Goal: Task Accomplishment & Management: Use online tool/utility

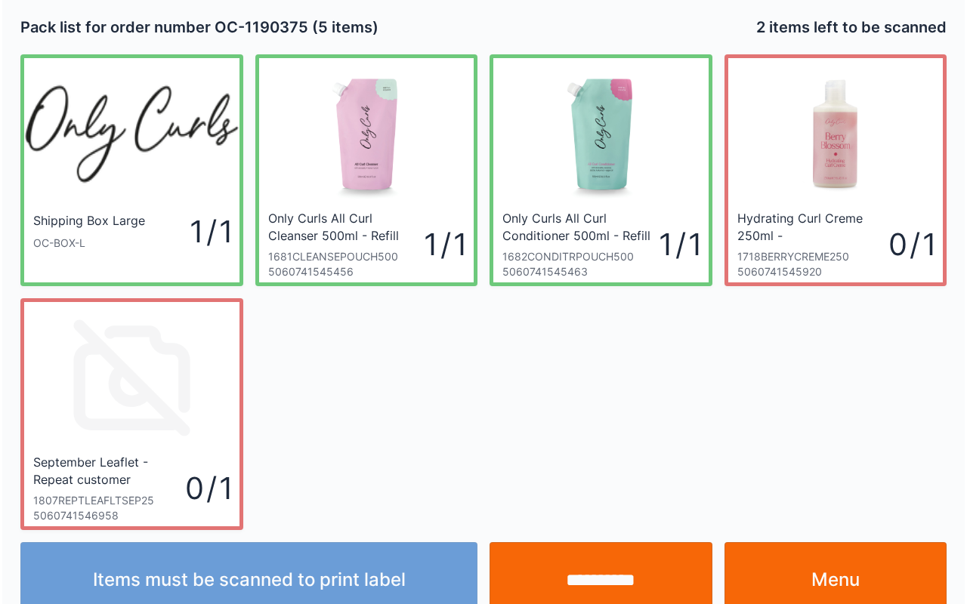
scroll to position [27, 0]
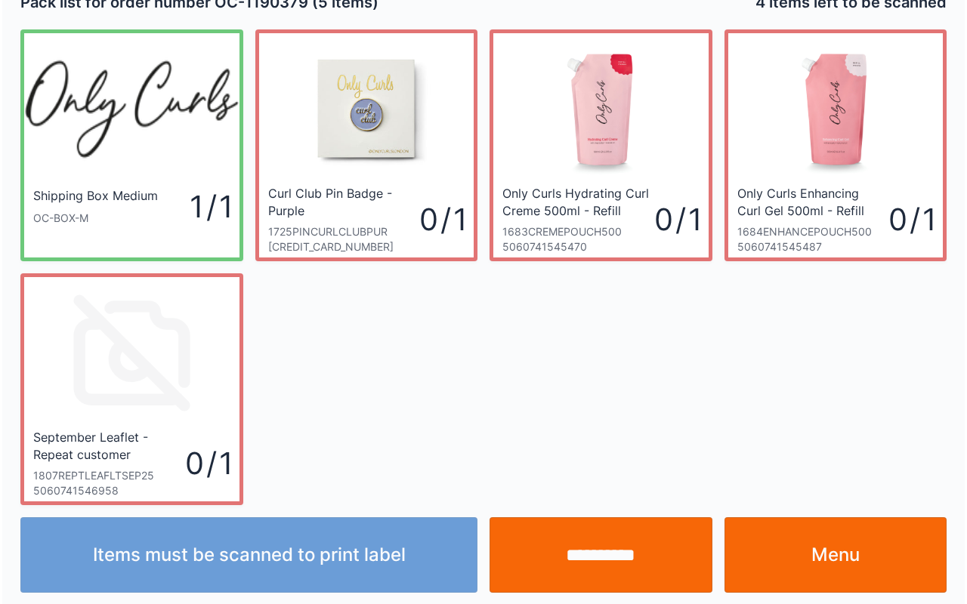
scroll to position [27, 0]
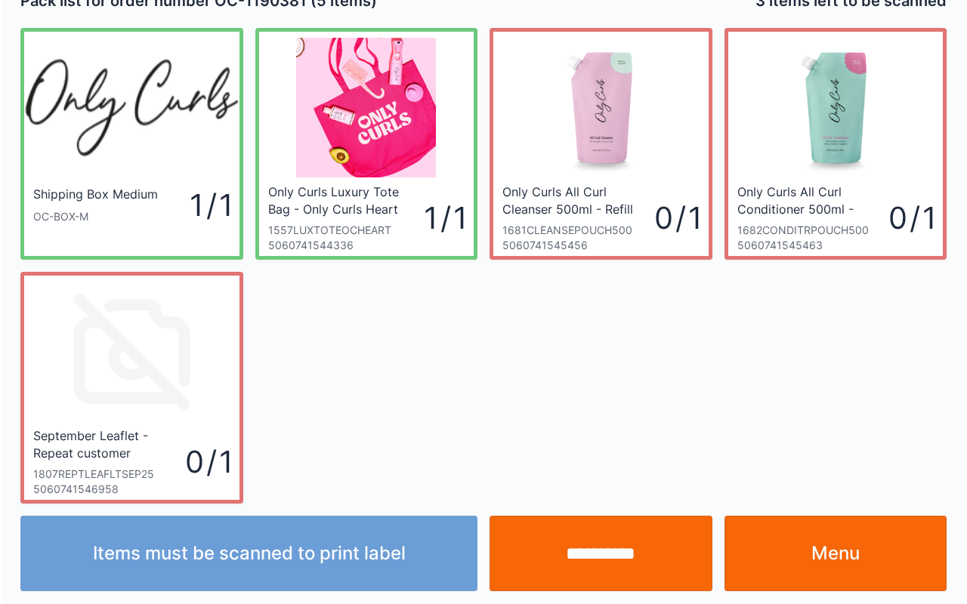
scroll to position [27, 0]
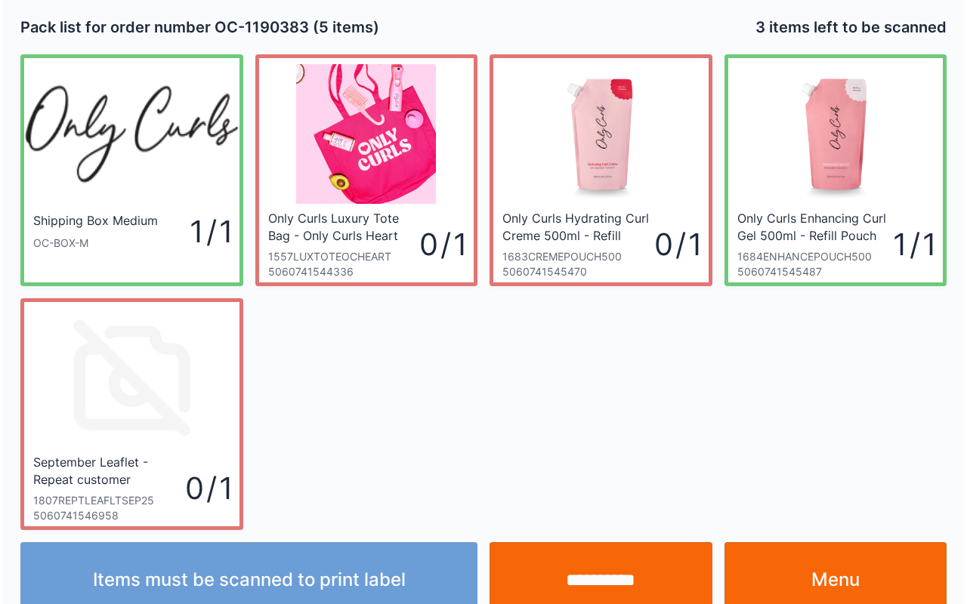
scroll to position [27, 0]
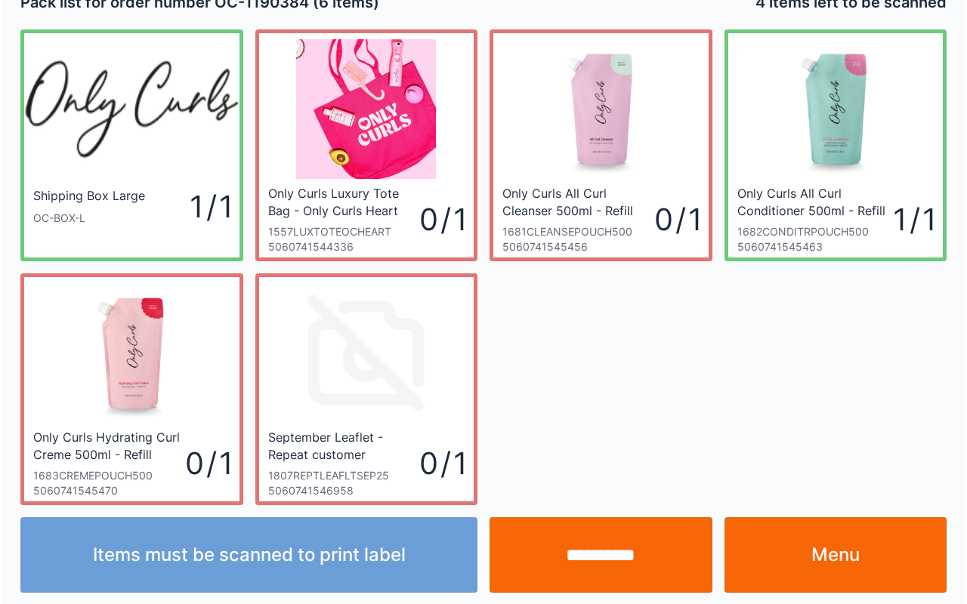
scroll to position [27, 0]
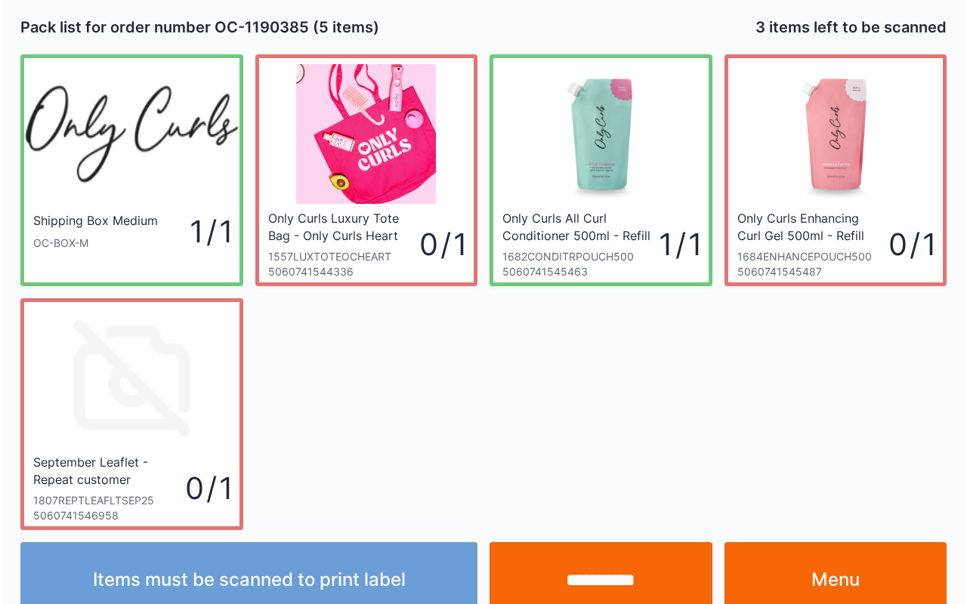
scroll to position [27, 0]
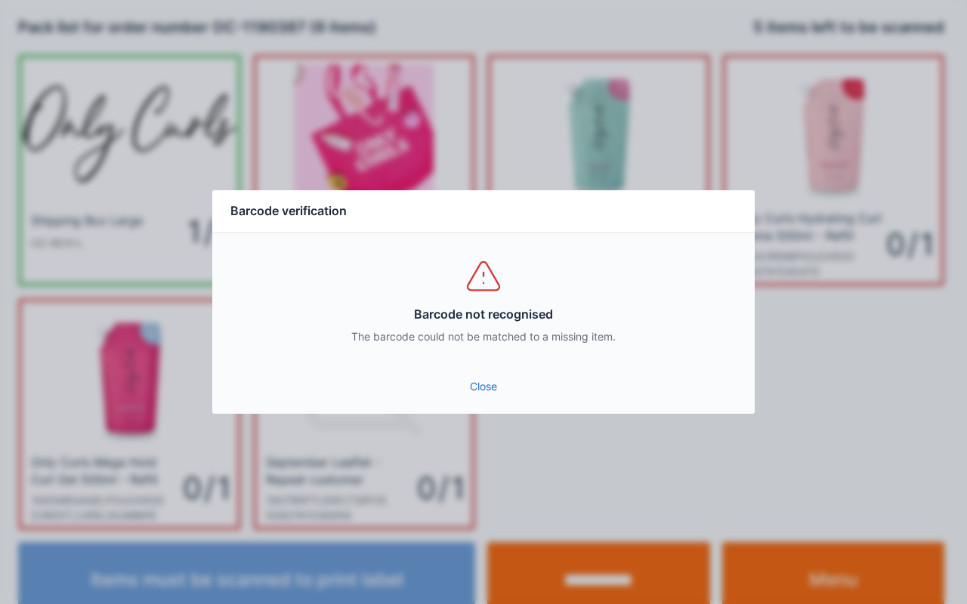
click at [476, 378] on link "Close" at bounding box center [483, 386] width 518 height 27
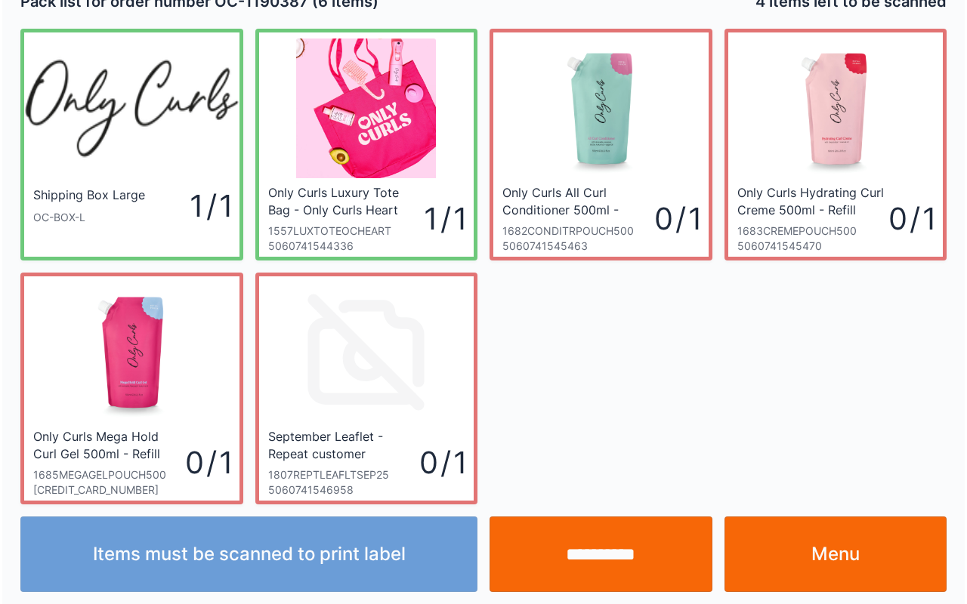
scroll to position [27, 0]
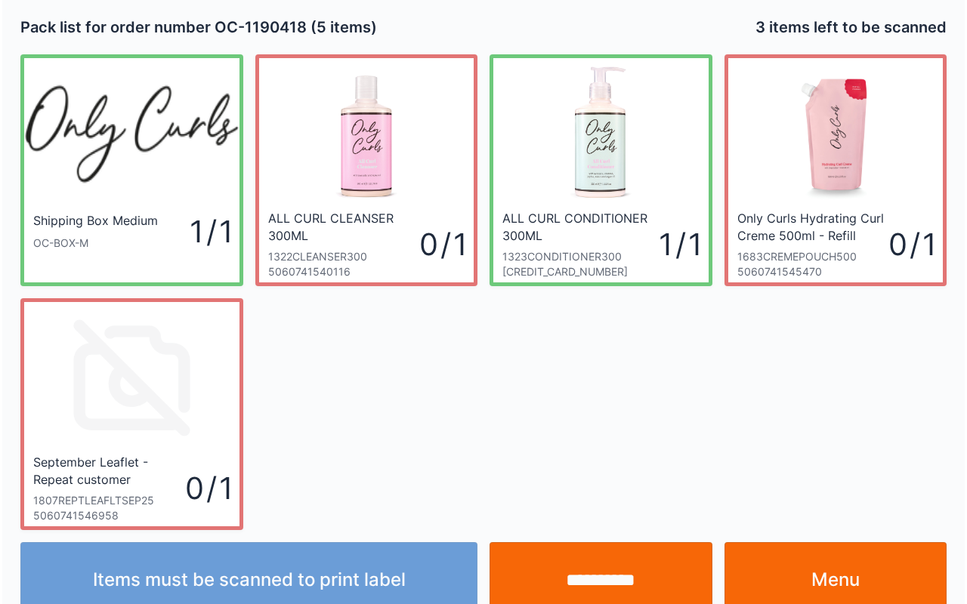
scroll to position [27, 0]
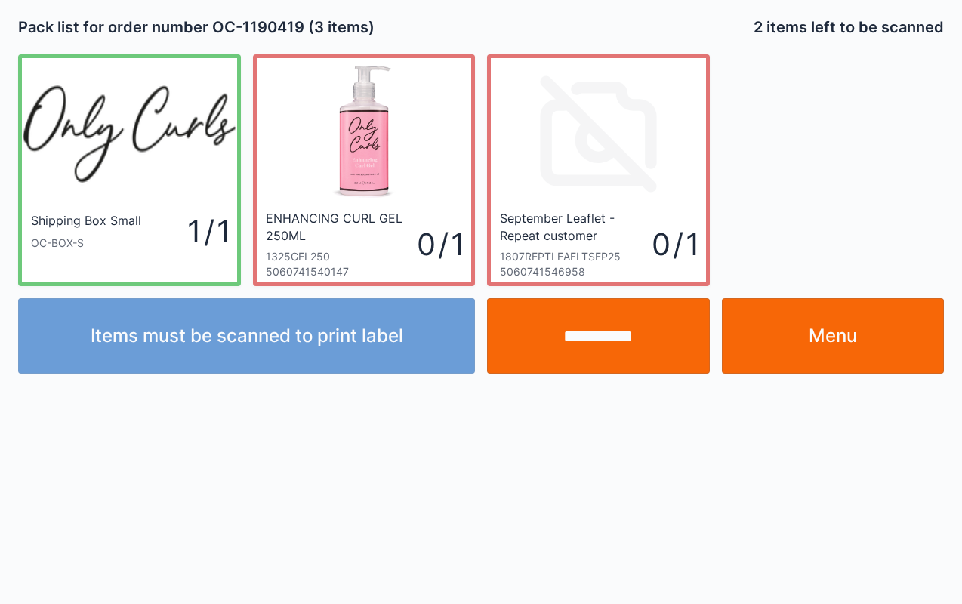
click at [866, 347] on link "Menu" at bounding box center [833, 336] width 223 height 76
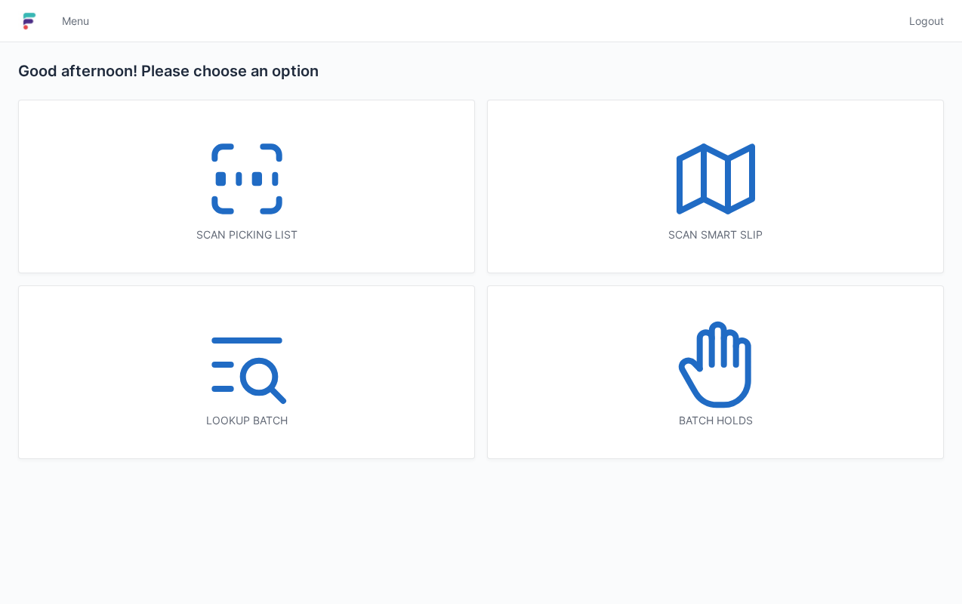
click at [708, 333] on icon at bounding box center [705, 350] width 12 height 36
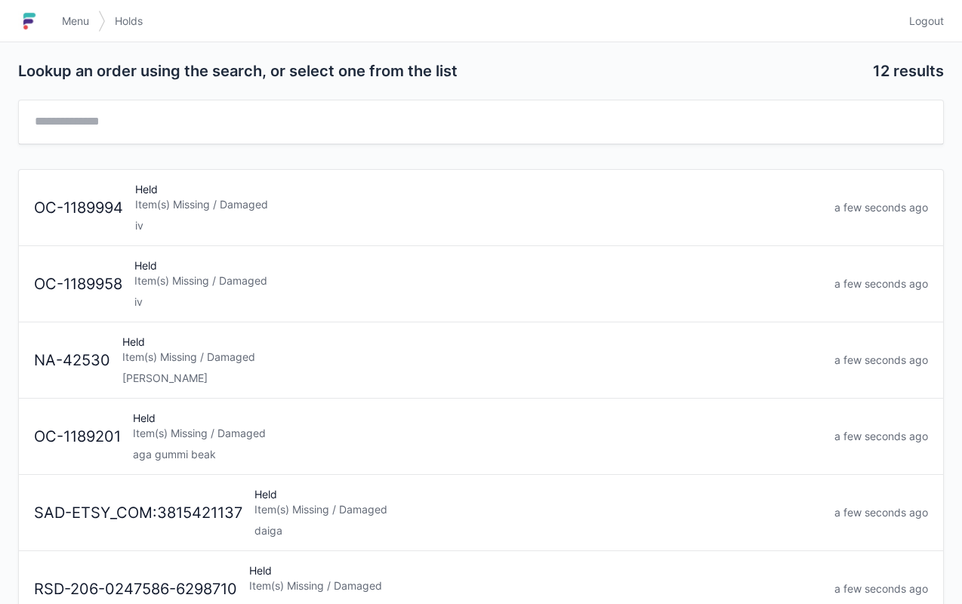
click at [258, 273] on div "Item(s) Missing / Damaged" at bounding box center [478, 280] width 688 height 15
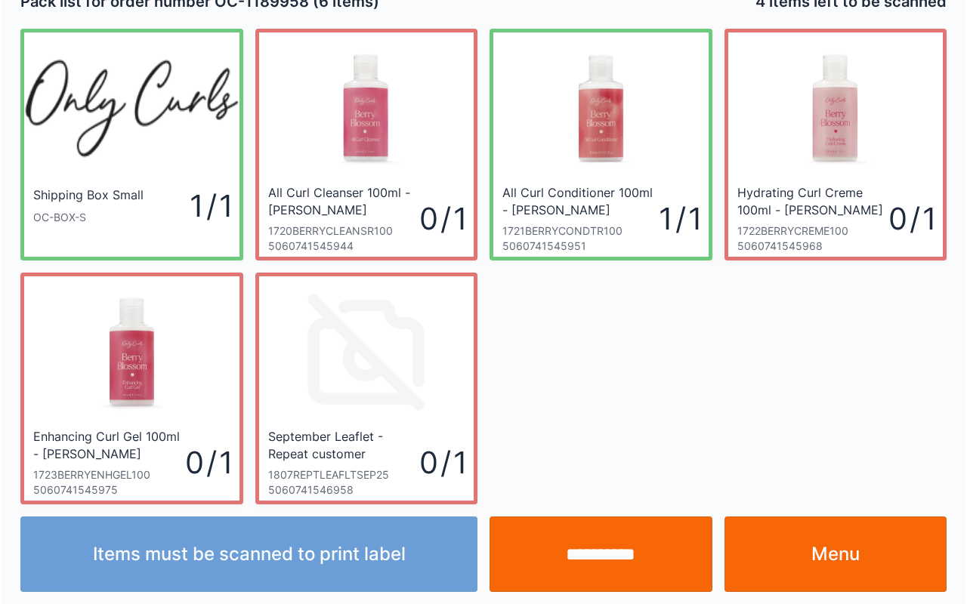
scroll to position [27, 0]
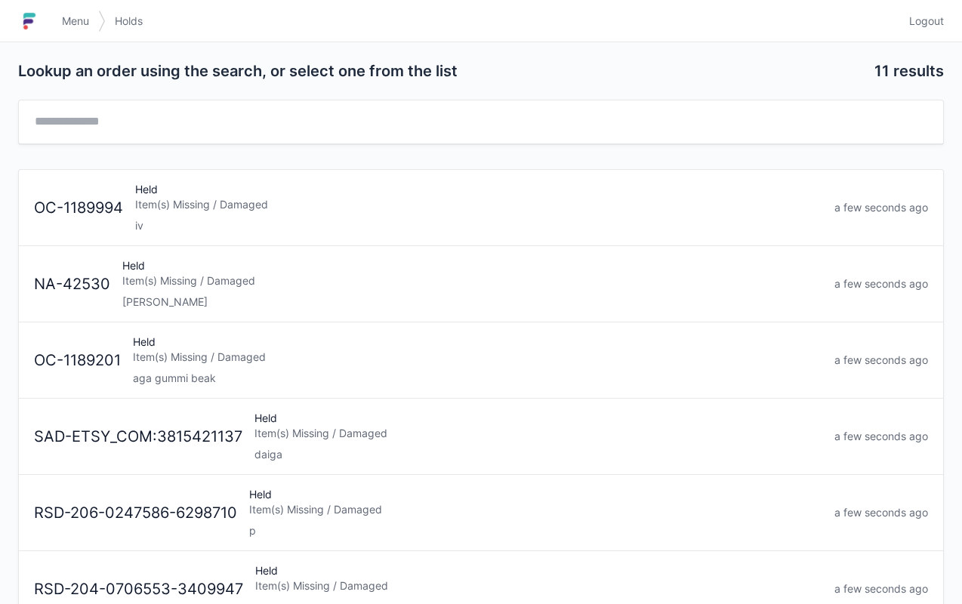
click at [249, 201] on div "Item(s) Missing / Damaged" at bounding box center [478, 204] width 687 height 15
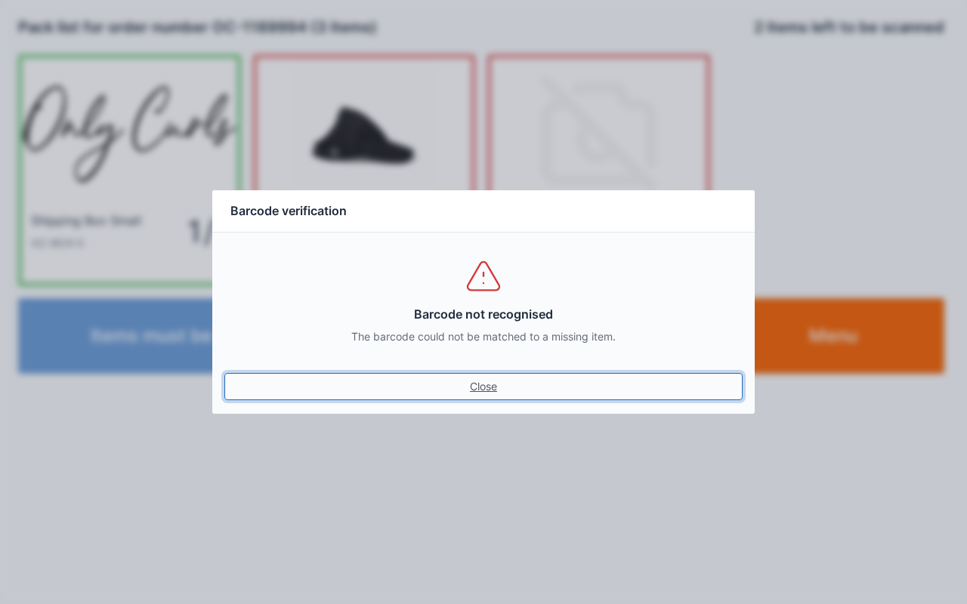
click at [499, 397] on link "Close" at bounding box center [483, 386] width 518 height 27
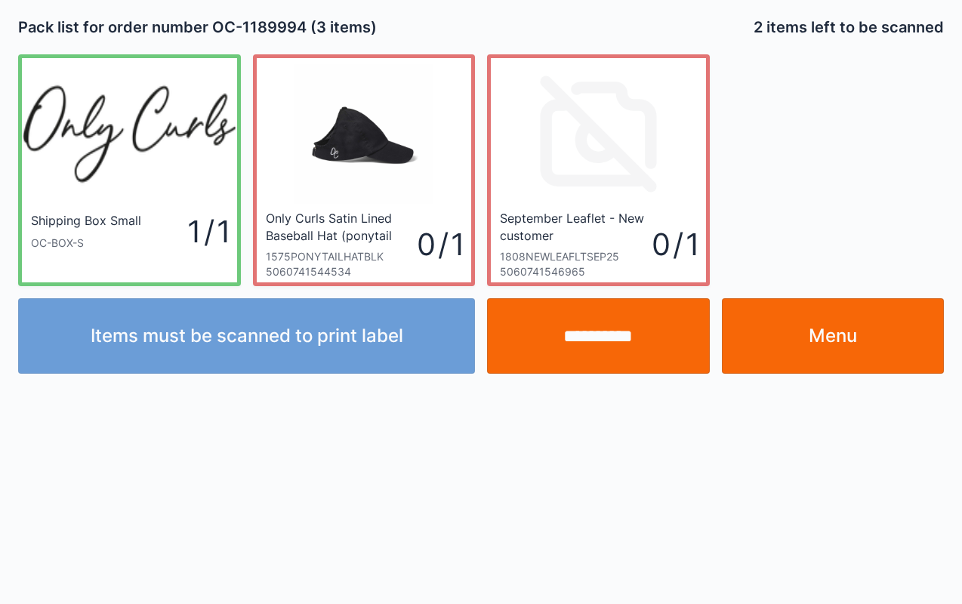
click at [835, 332] on link "Menu" at bounding box center [833, 336] width 223 height 76
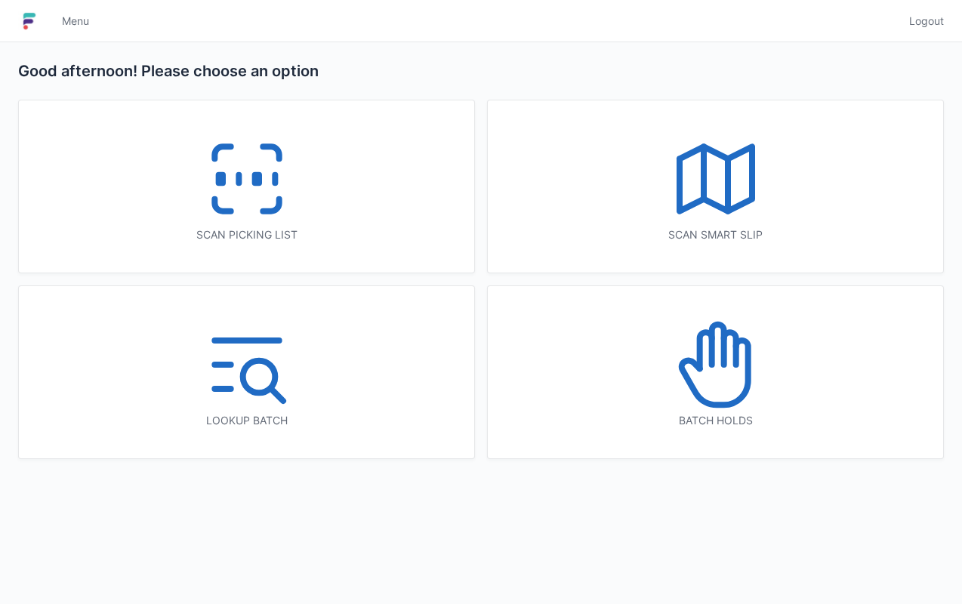
click at [248, 165] on icon at bounding box center [247, 179] width 97 height 97
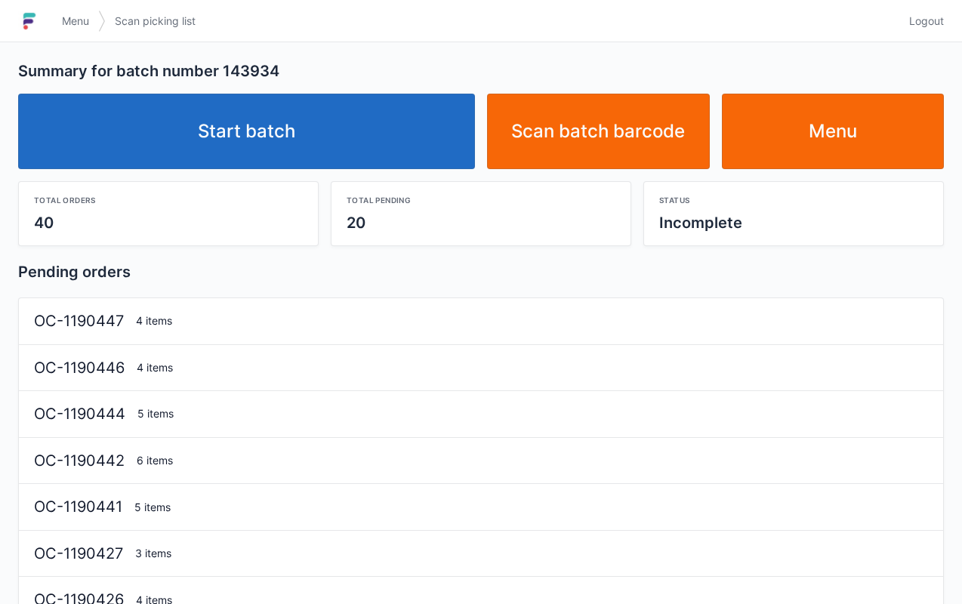
click at [283, 123] on link "Start batch" at bounding box center [246, 132] width 457 height 76
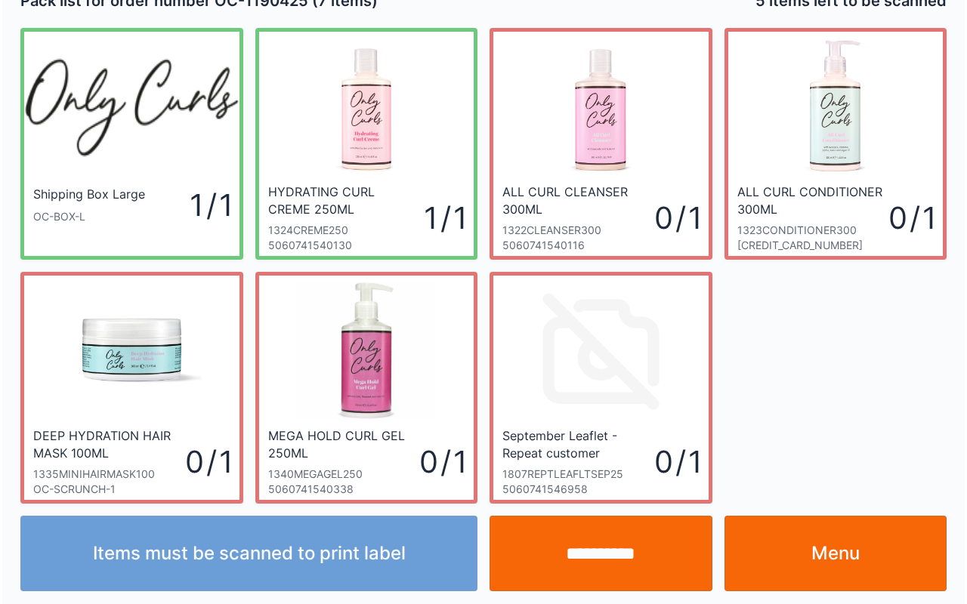
scroll to position [27, 0]
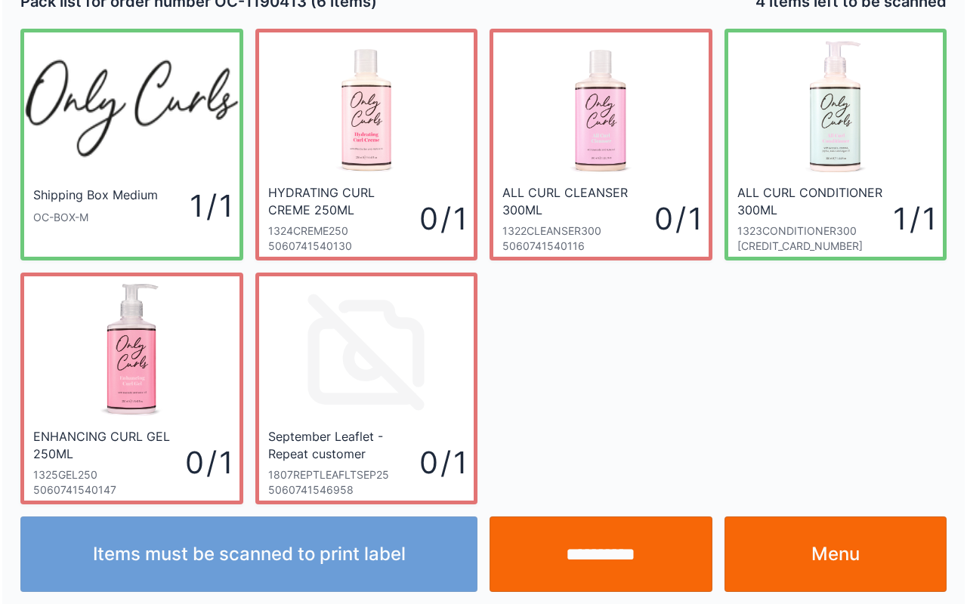
scroll to position [27, 0]
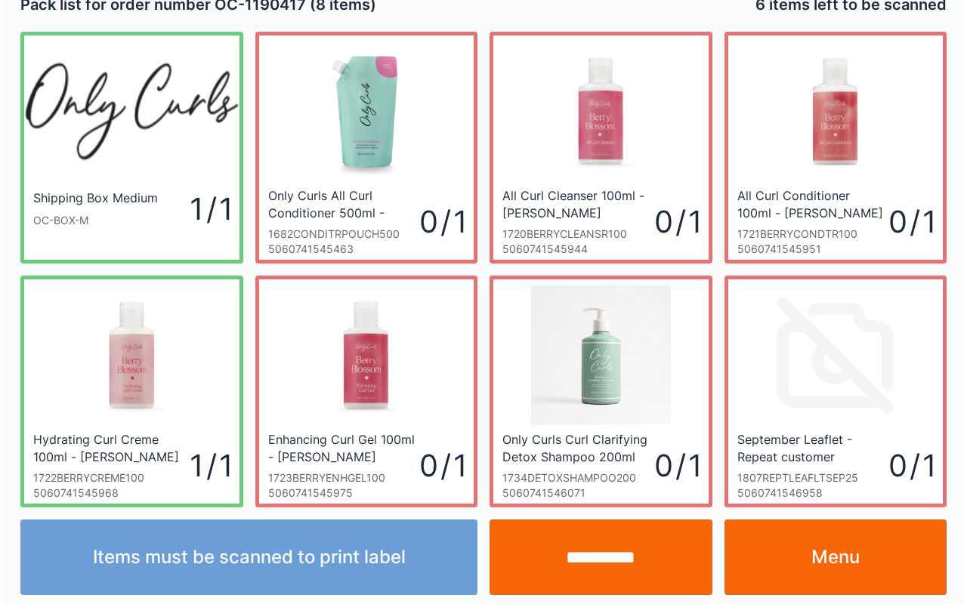
scroll to position [27, 0]
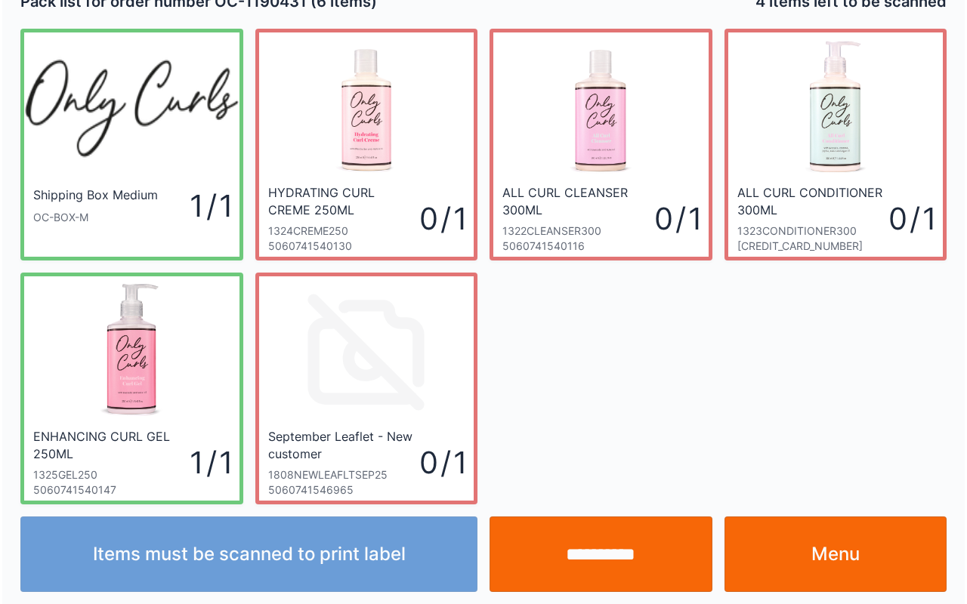
scroll to position [27, 0]
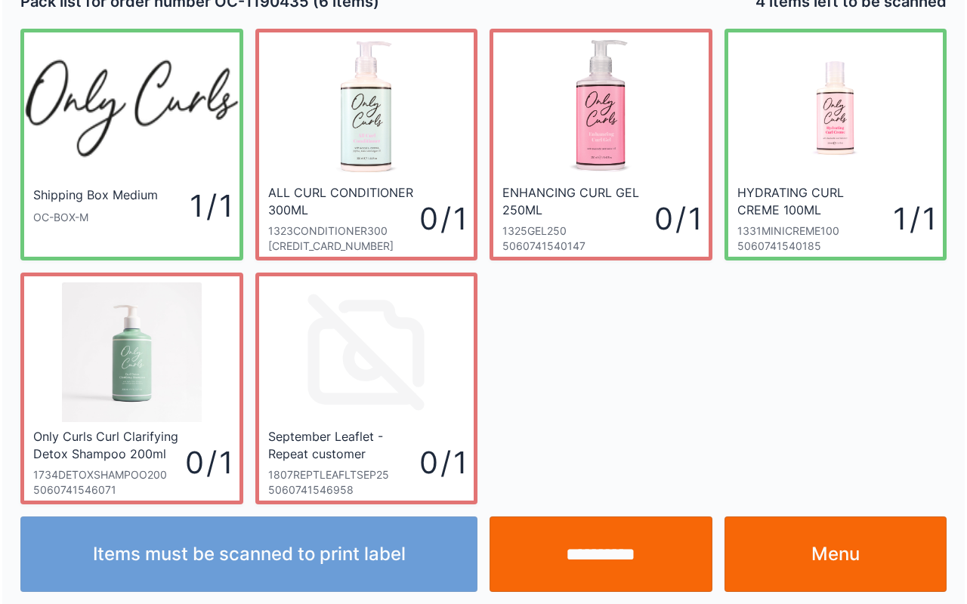
scroll to position [27, 0]
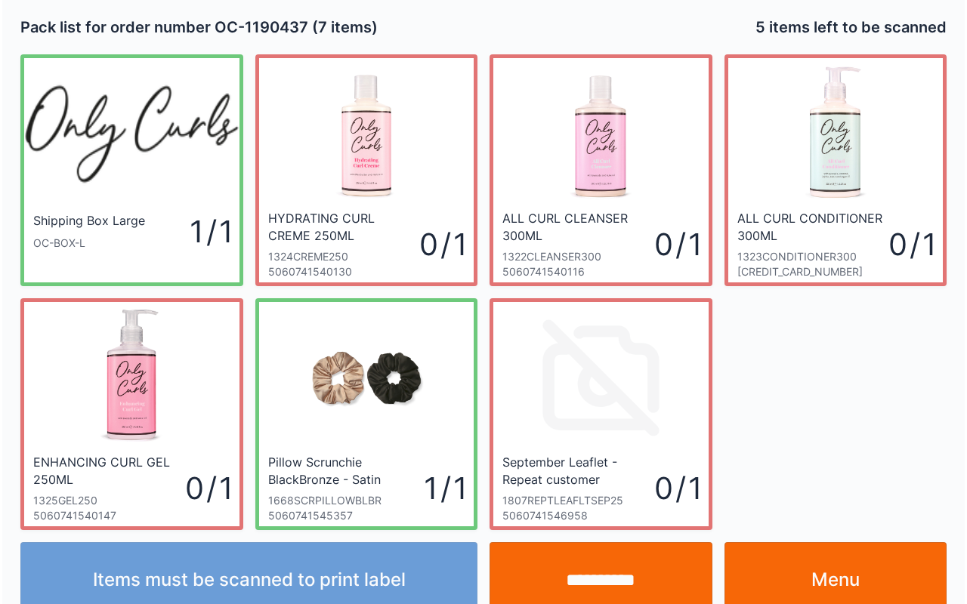
scroll to position [27, 0]
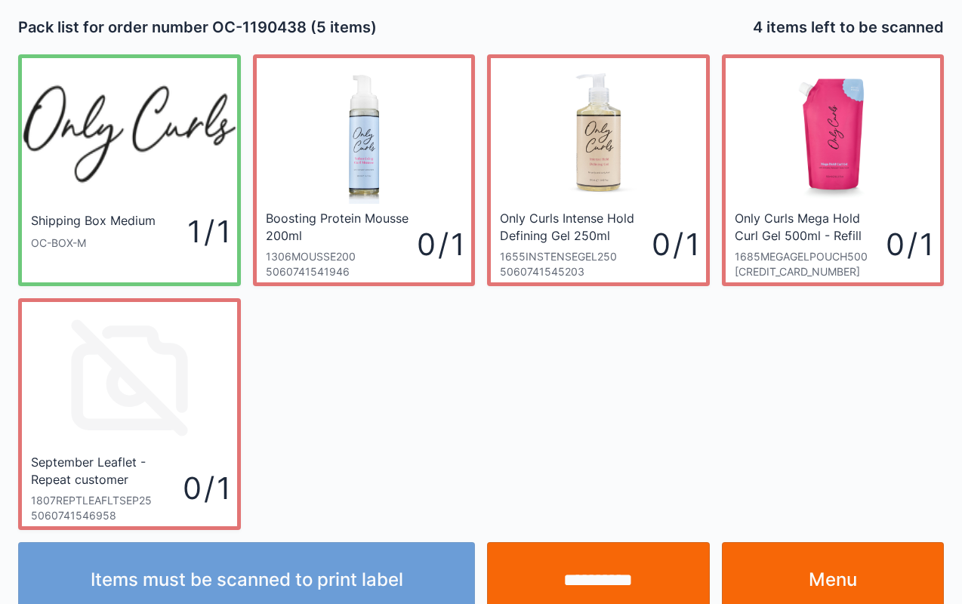
click at [855, 573] on link "Menu" at bounding box center [833, 580] width 223 height 76
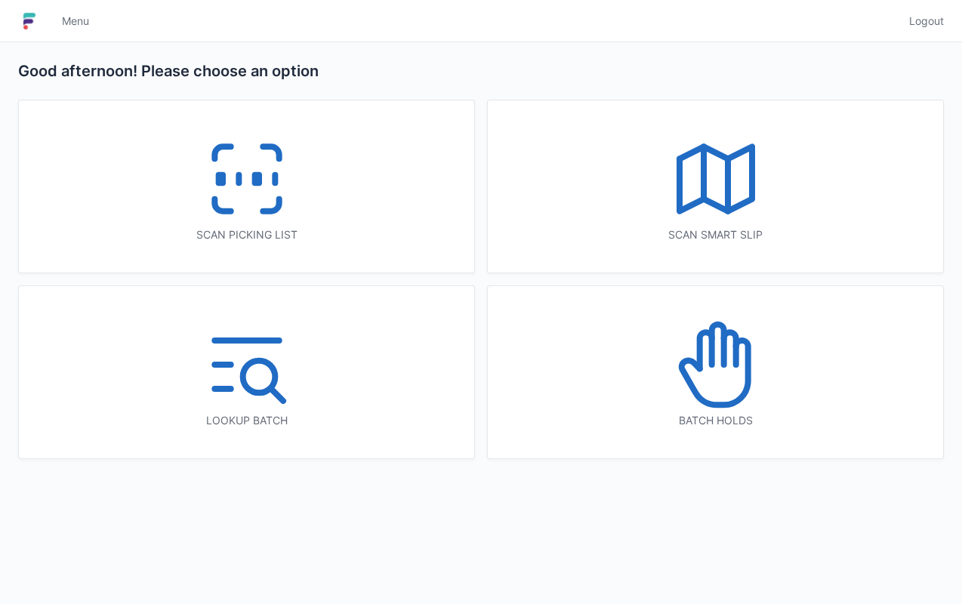
click at [710, 354] on icon at bounding box center [705, 350] width 12 height 36
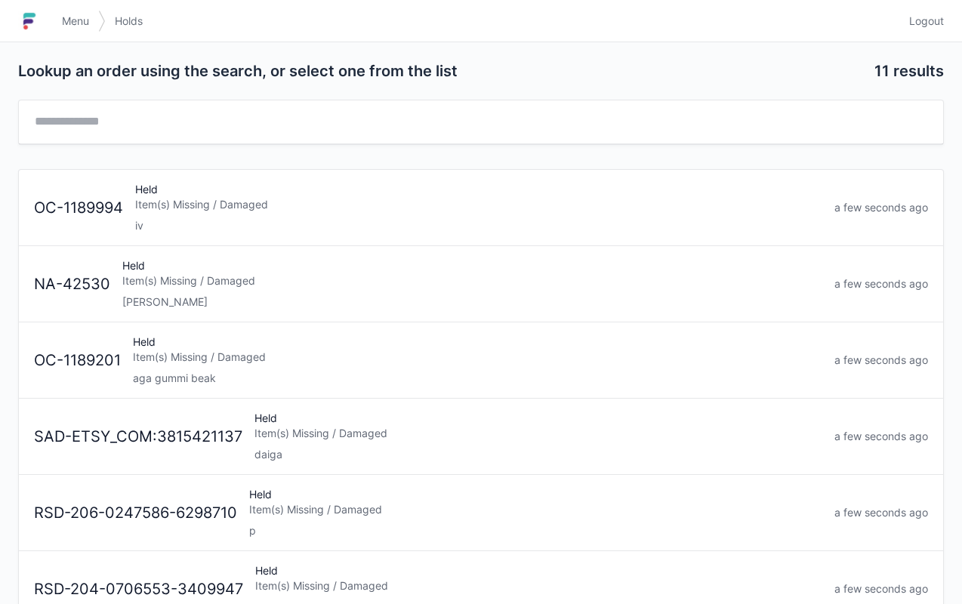
click at [242, 202] on div "Item(s) Missing / Damaged" at bounding box center [478, 204] width 687 height 15
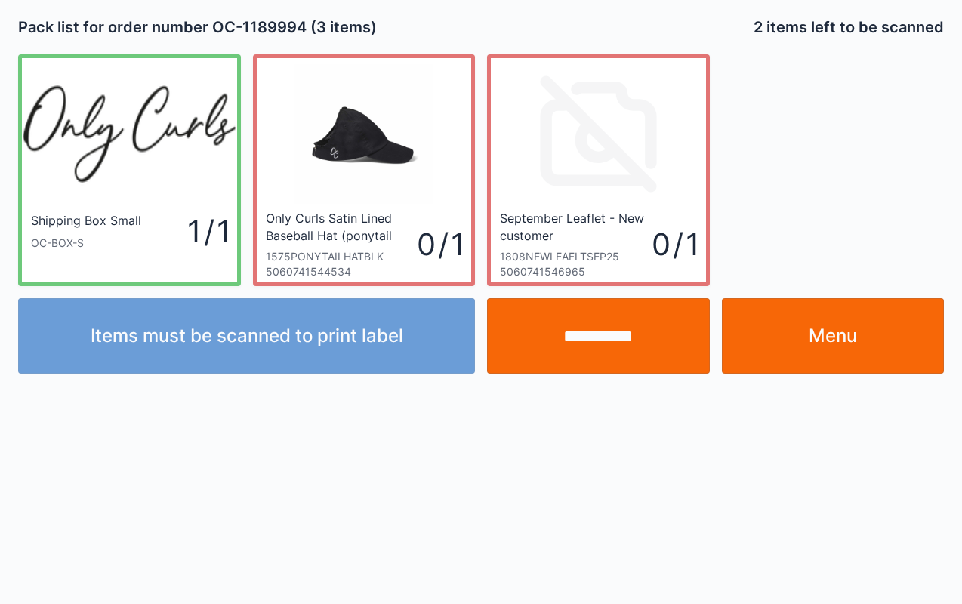
click at [811, 341] on link "Menu" at bounding box center [833, 336] width 223 height 76
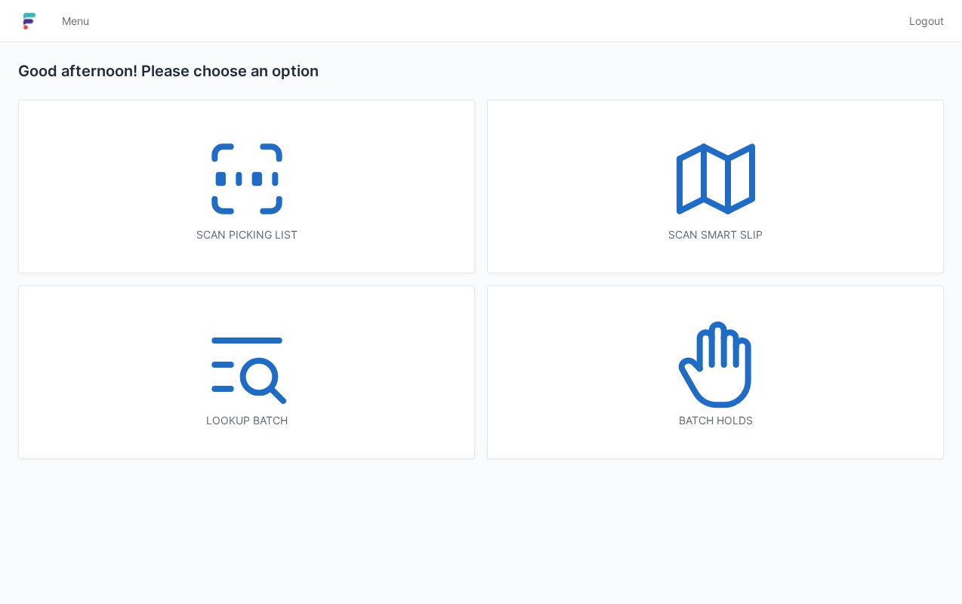
click at [276, 168] on icon at bounding box center [247, 179] width 97 height 97
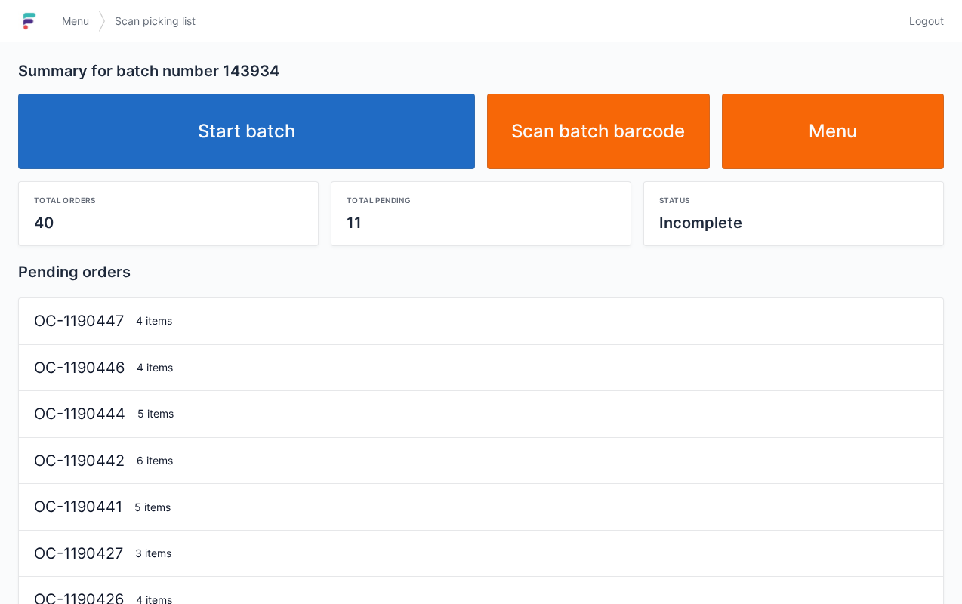
click at [285, 107] on link "Start batch" at bounding box center [246, 132] width 457 height 76
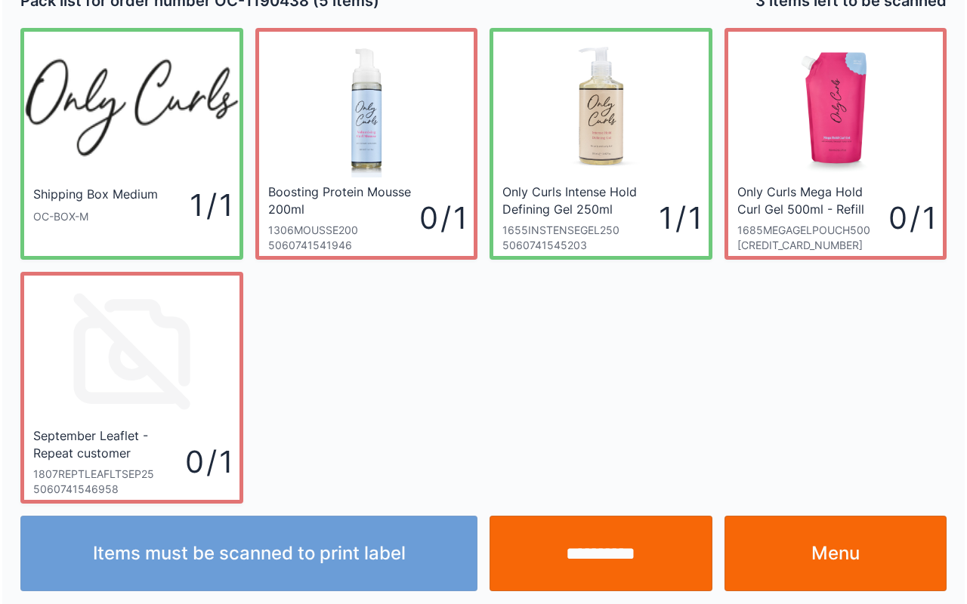
scroll to position [27, 0]
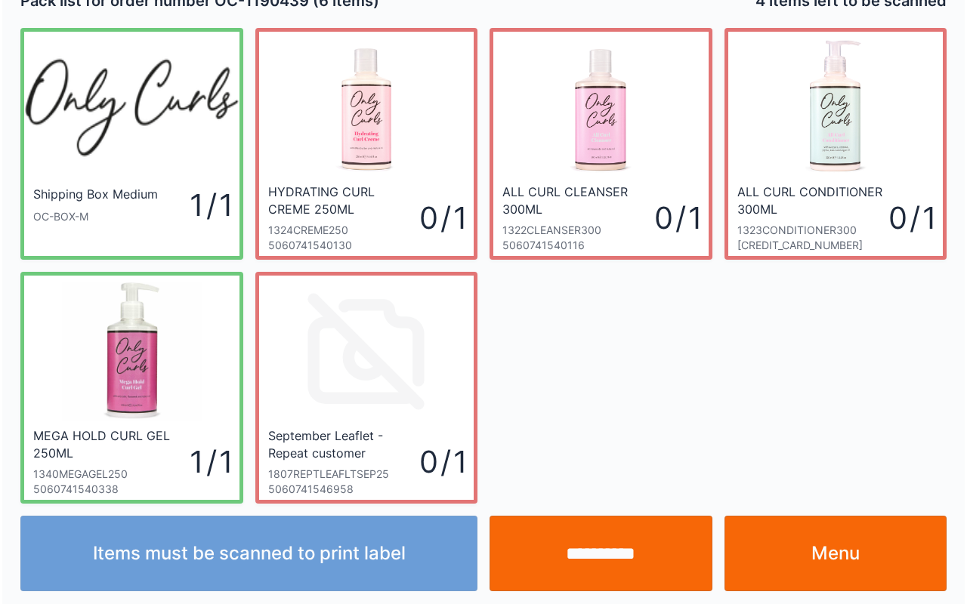
scroll to position [27, 0]
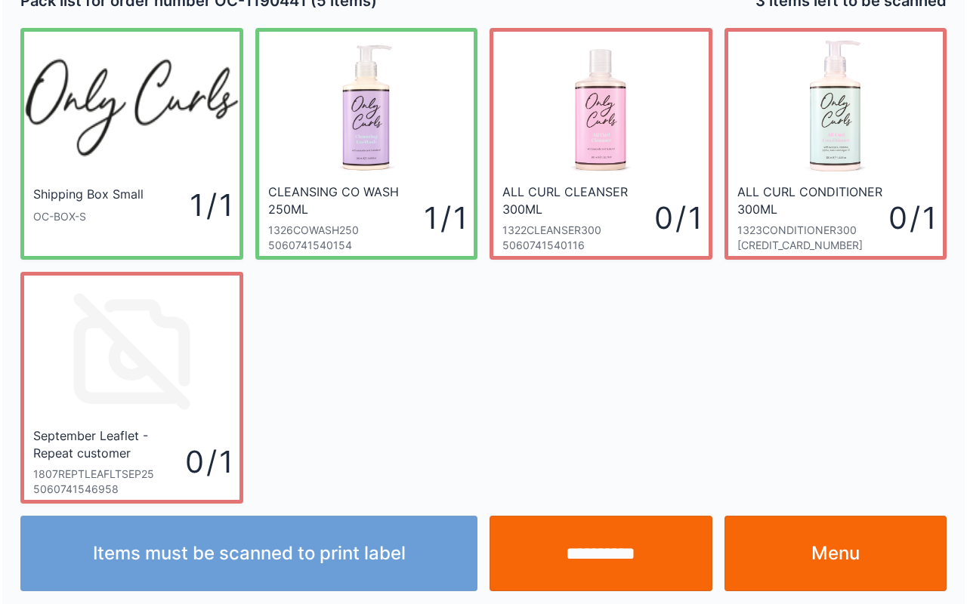
scroll to position [27, 0]
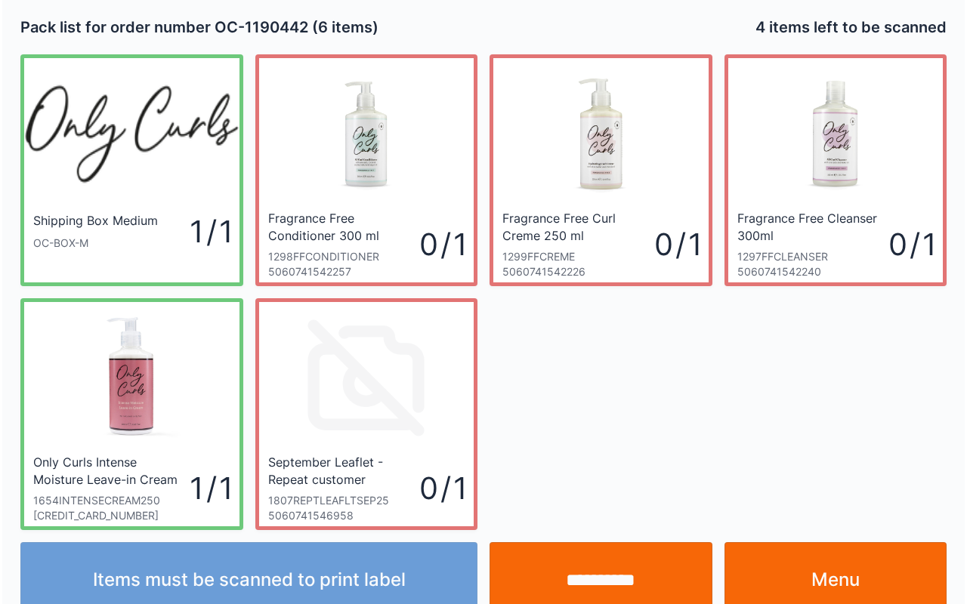
scroll to position [27, 0]
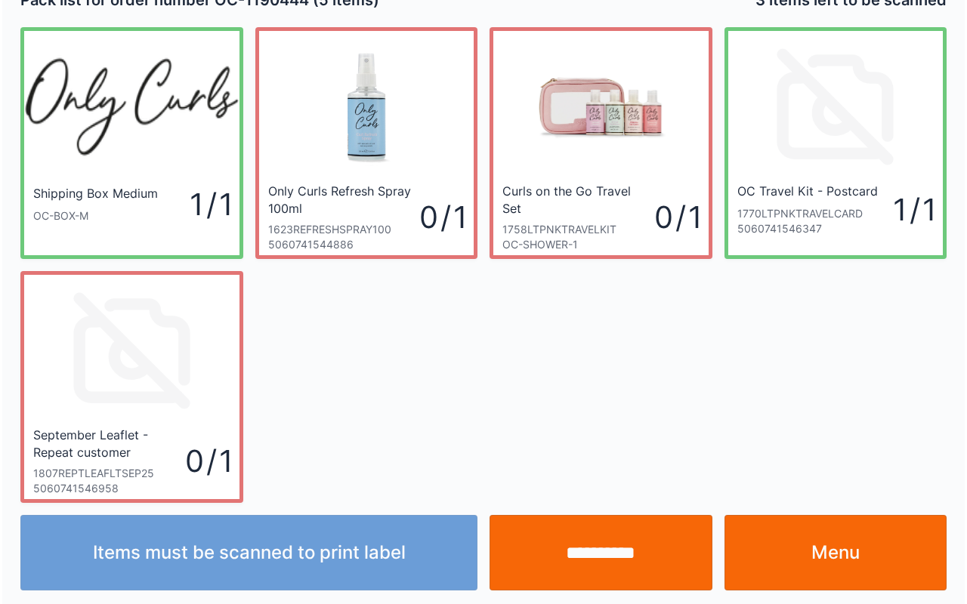
scroll to position [27, 0]
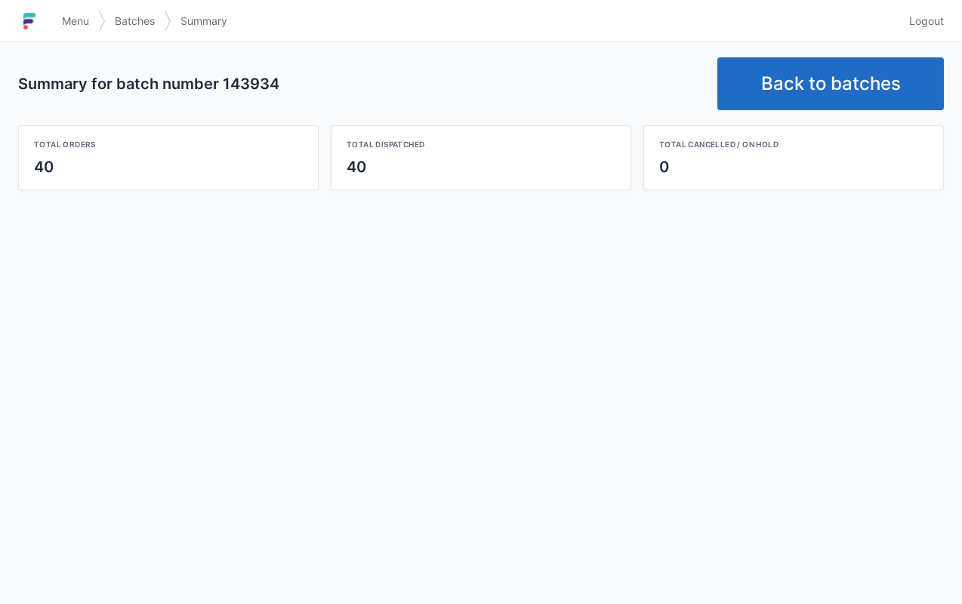
click at [65, 15] on span "Menu" at bounding box center [75, 21] width 27 height 15
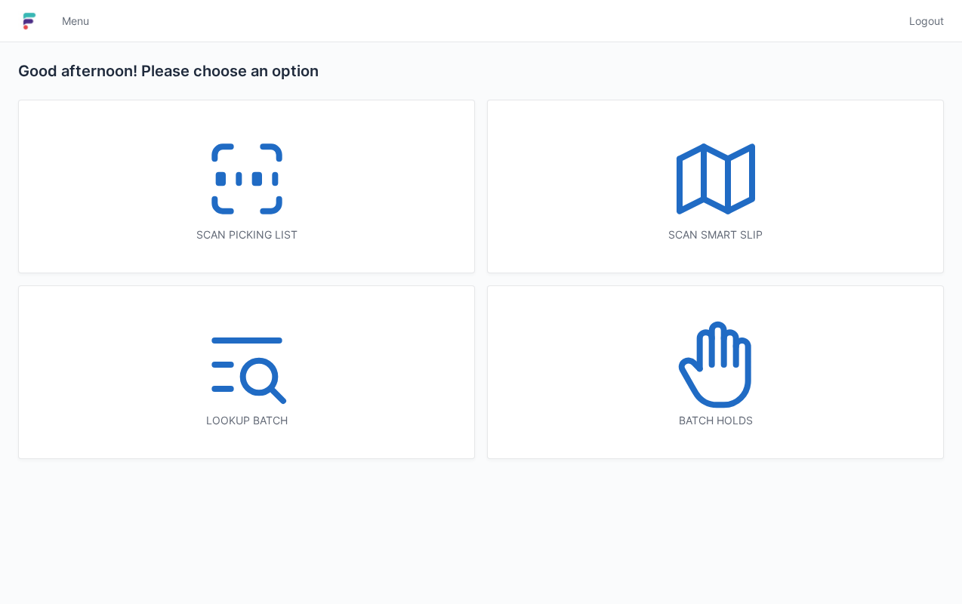
click at [712, 379] on icon at bounding box center [716, 364] width 97 height 97
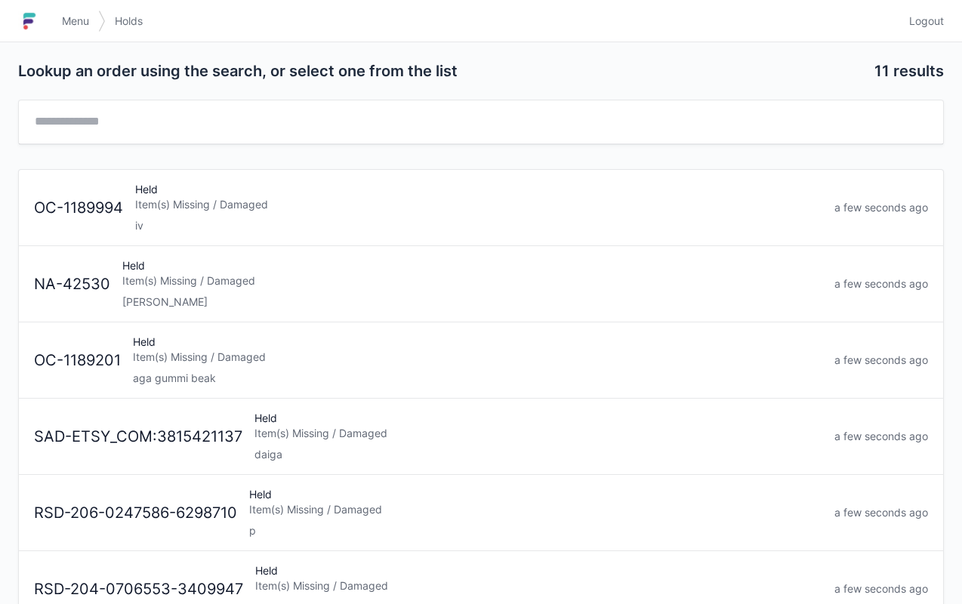
click at [295, 175] on div "OC-1189994 Held Item(s) Missing / Damaged iv a few seconds ago" at bounding box center [481, 201] width 906 height 63
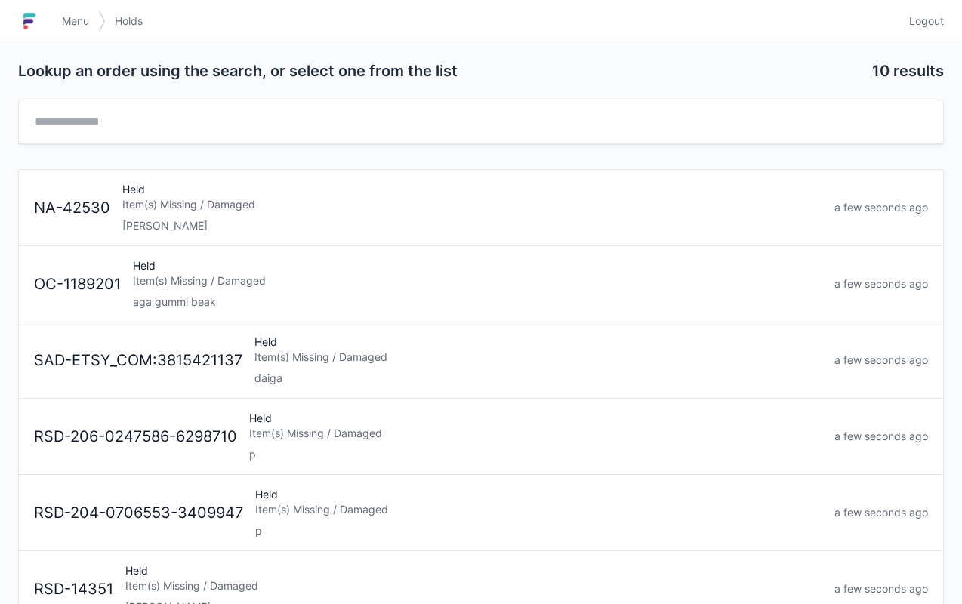
click at [74, 14] on span "Menu" at bounding box center [75, 21] width 27 height 15
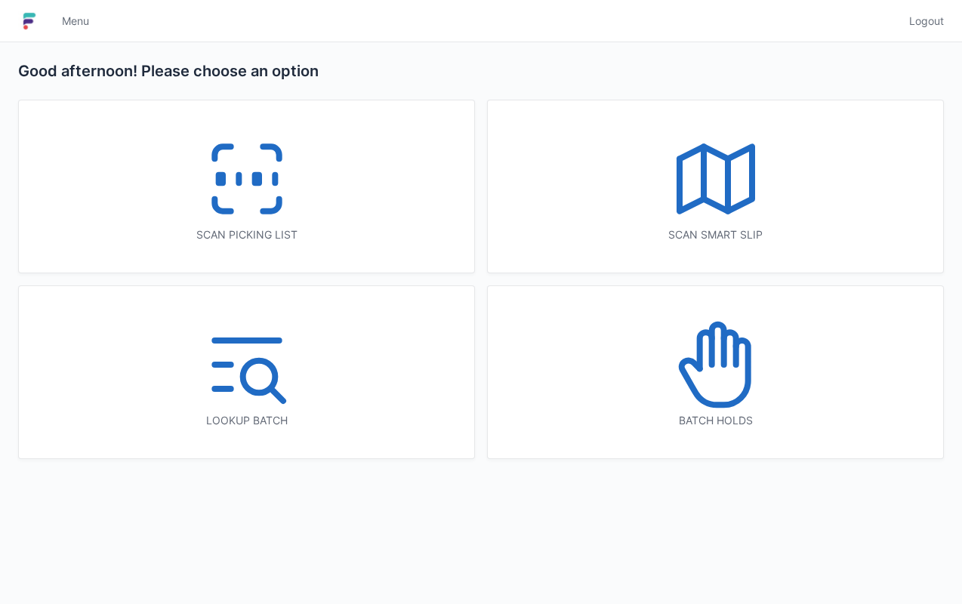
click at [249, 178] on icon at bounding box center [247, 179] width 97 height 97
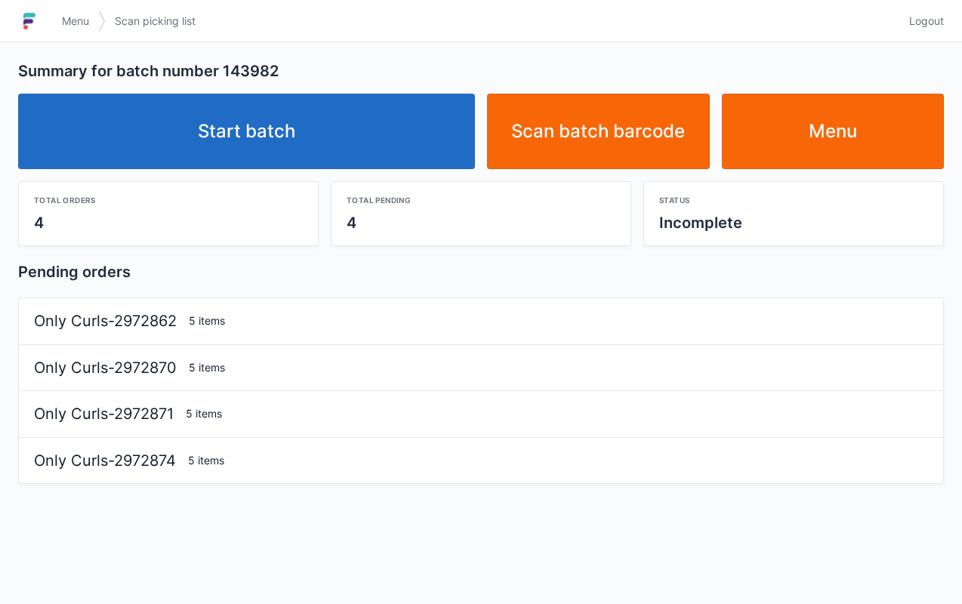
click at [235, 128] on link "Start batch" at bounding box center [246, 132] width 457 height 76
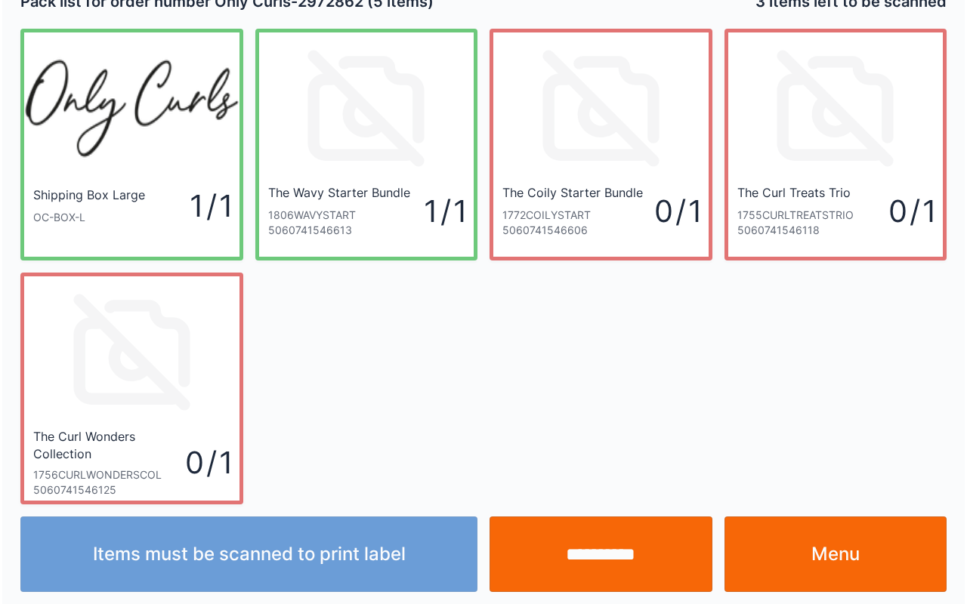
scroll to position [27, 0]
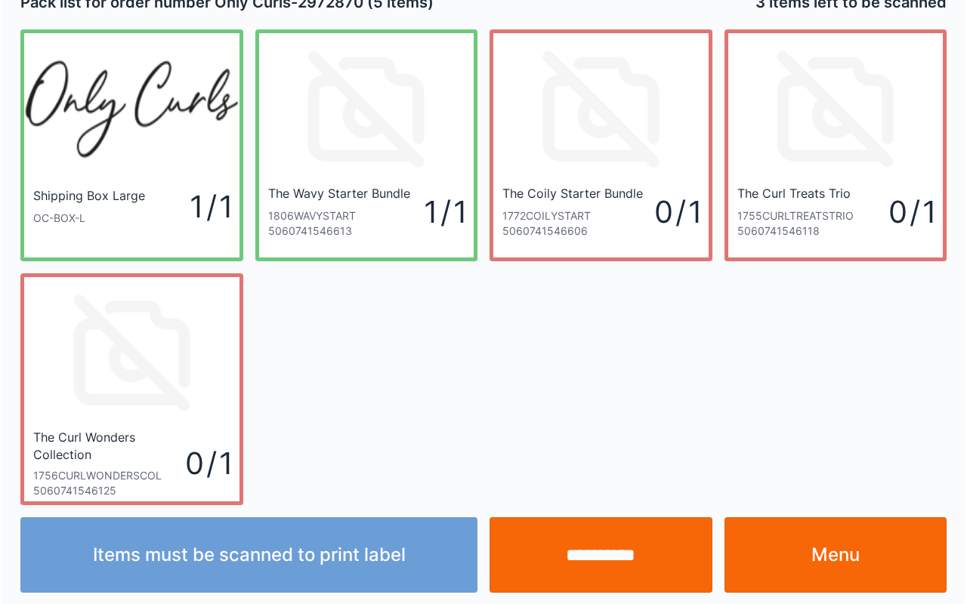
scroll to position [27, 0]
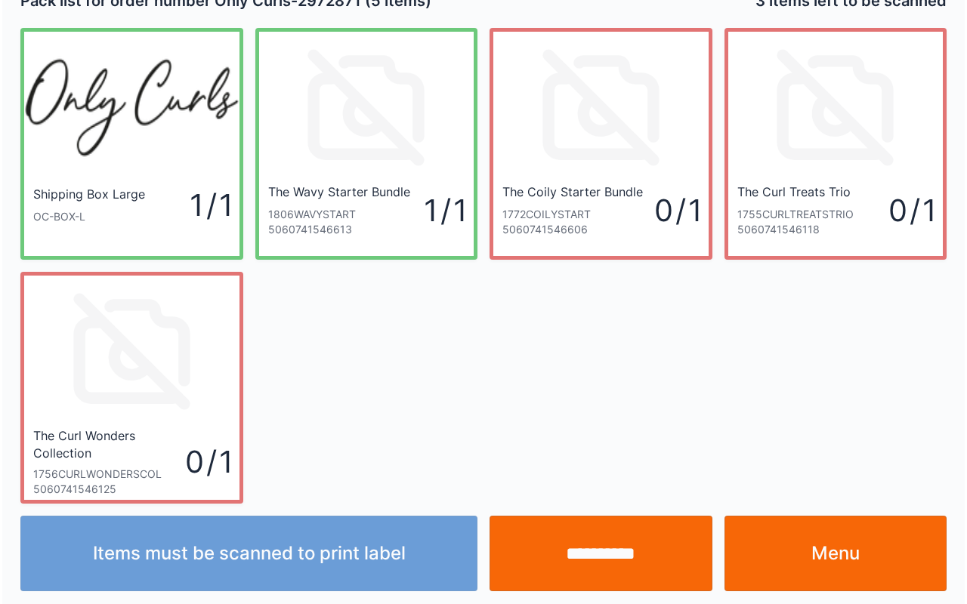
scroll to position [27, 0]
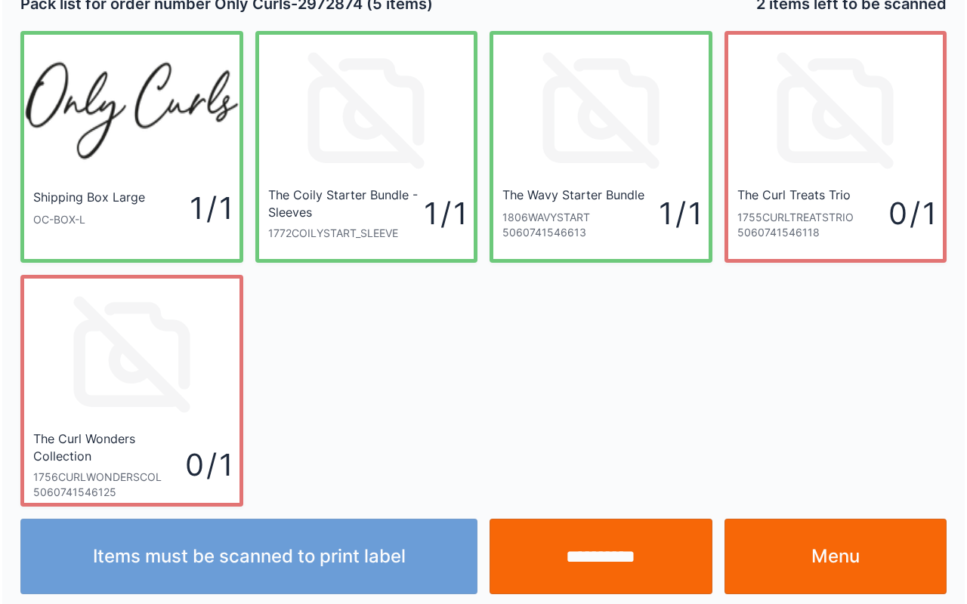
scroll to position [27, 0]
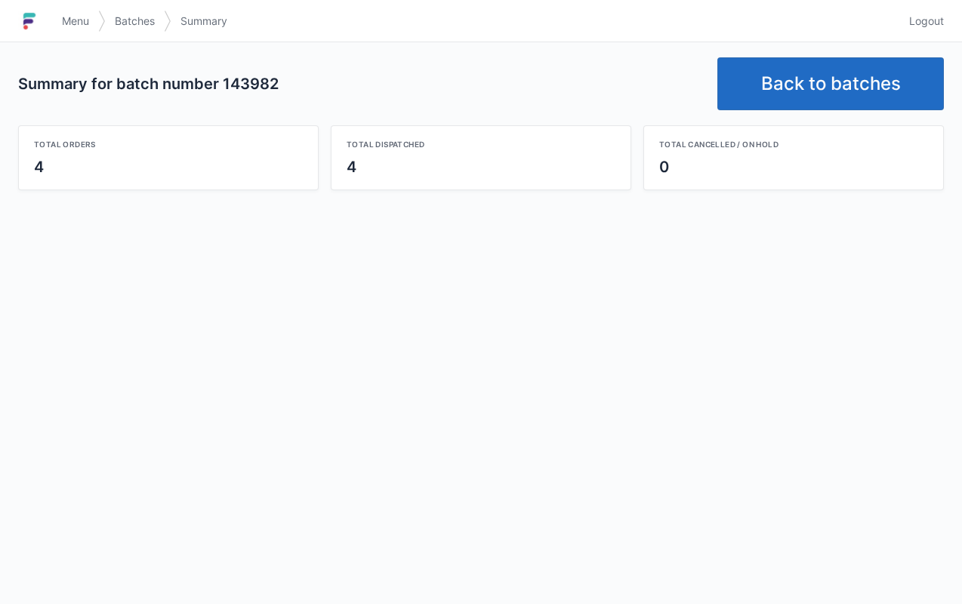
click at [841, 74] on link "Back to batches" at bounding box center [831, 83] width 227 height 53
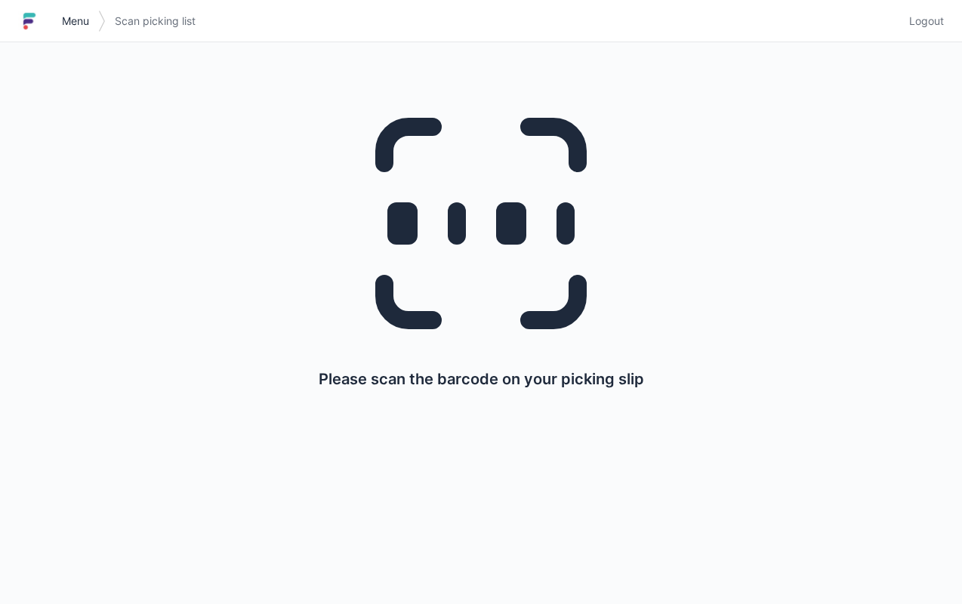
click at [82, 29] on link "Menu" at bounding box center [75, 21] width 45 height 27
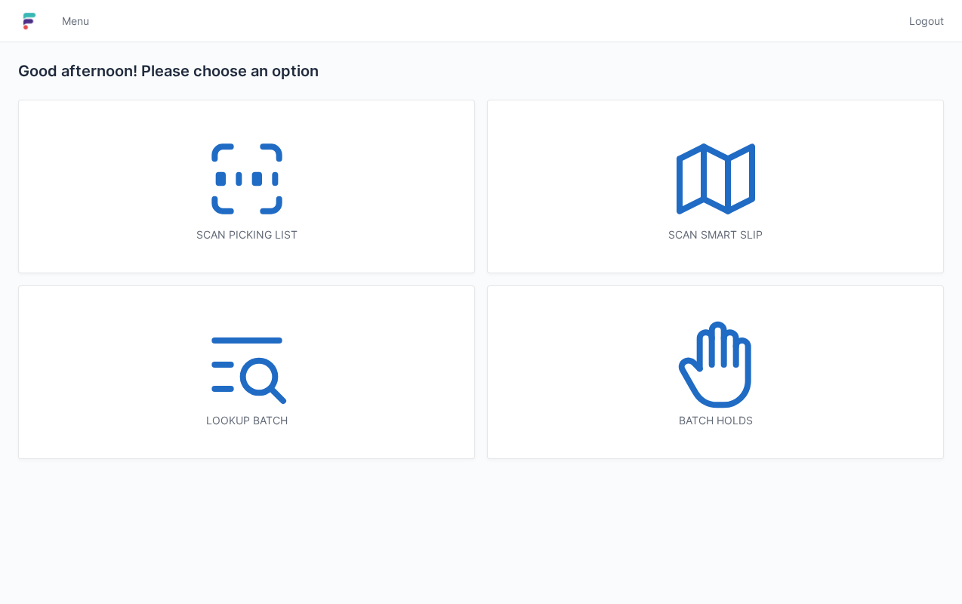
click at [715, 162] on icon at bounding box center [716, 179] width 97 height 97
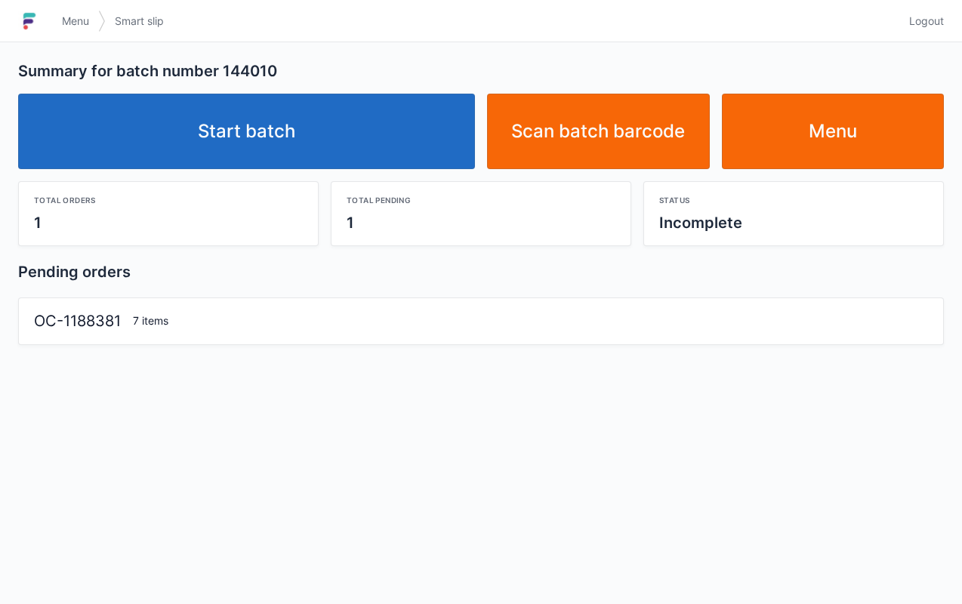
click at [311, 109] on link "Start batch" at bounding box center [246, 132] width 457 height 76
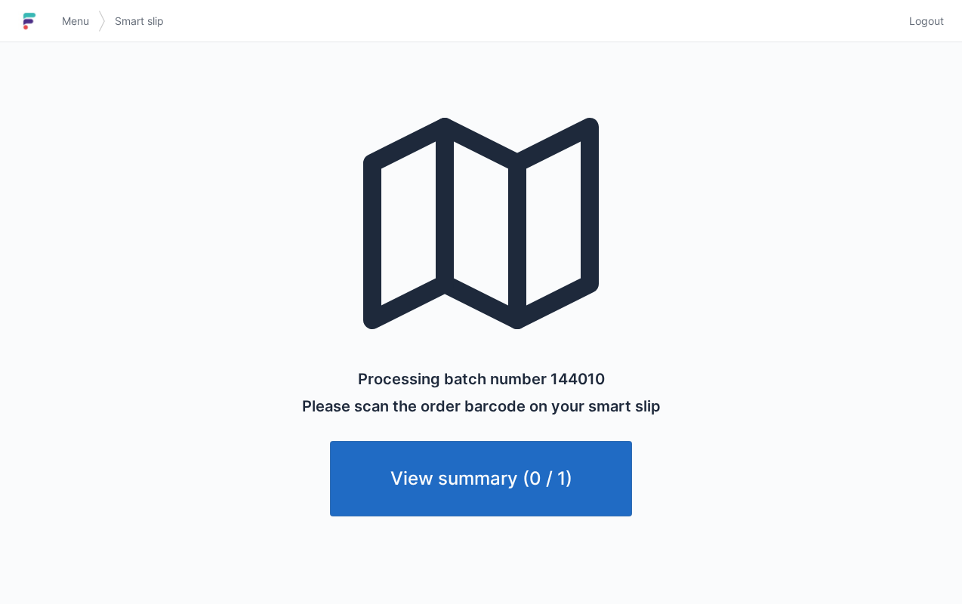
click at [79, 26] on span "Menu" at bounding box center [75, 21] width 27 height 15
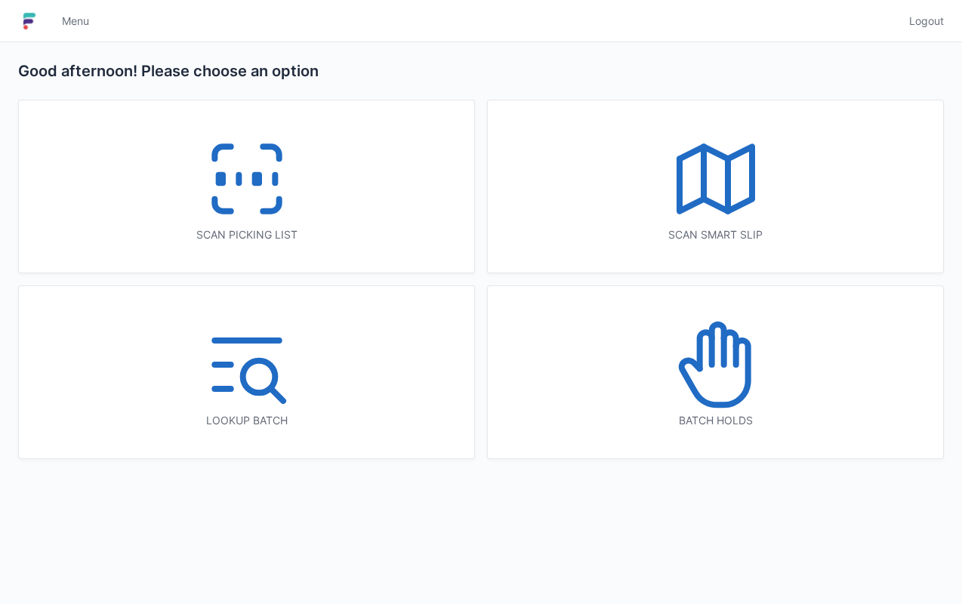
click at [728, 182] on line at bounding box center [728, 185] width 0 height 52
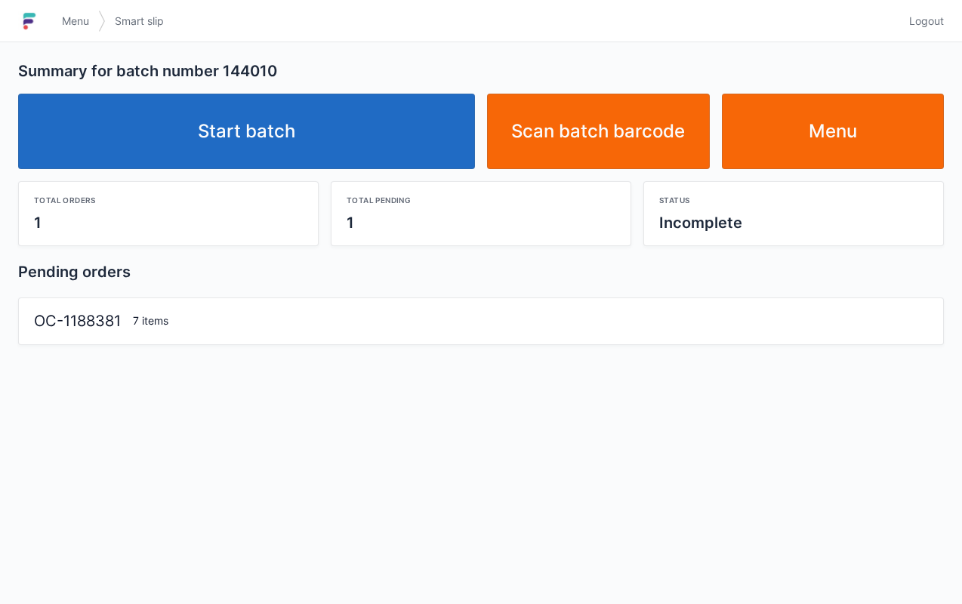
click at [287, 128] on link "Start batch" at bounding box center [246, 132] width 457 height 76
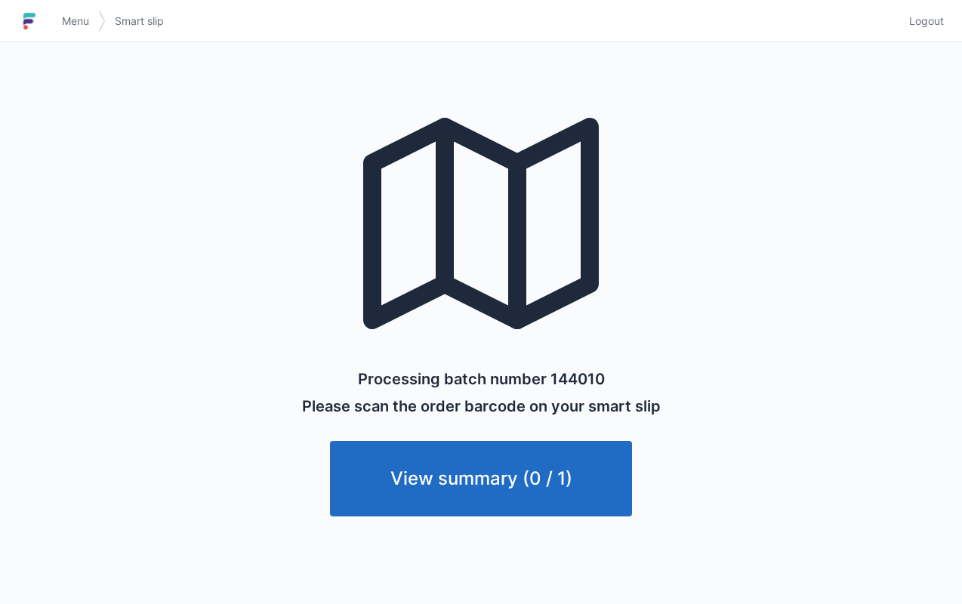
click at [91, 8] on link "Menu" at bounding box center [75, 21] width 45 height 27
click at [85, 17] on span "Menu" at bounding box center [75, 21] width 27 height 15
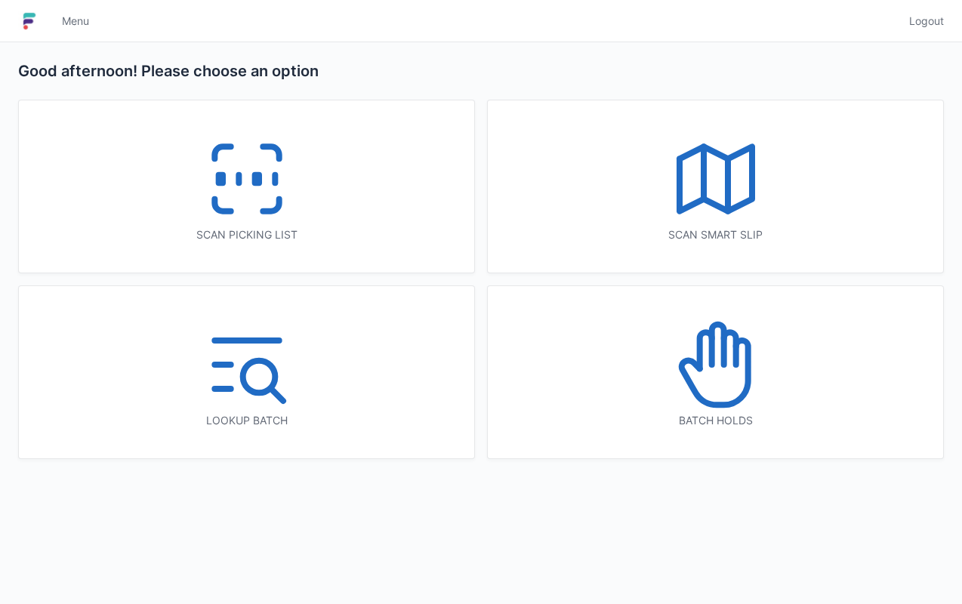
click at [740, 155] on polyline at bounding box center [716, 179] width 73 height 64
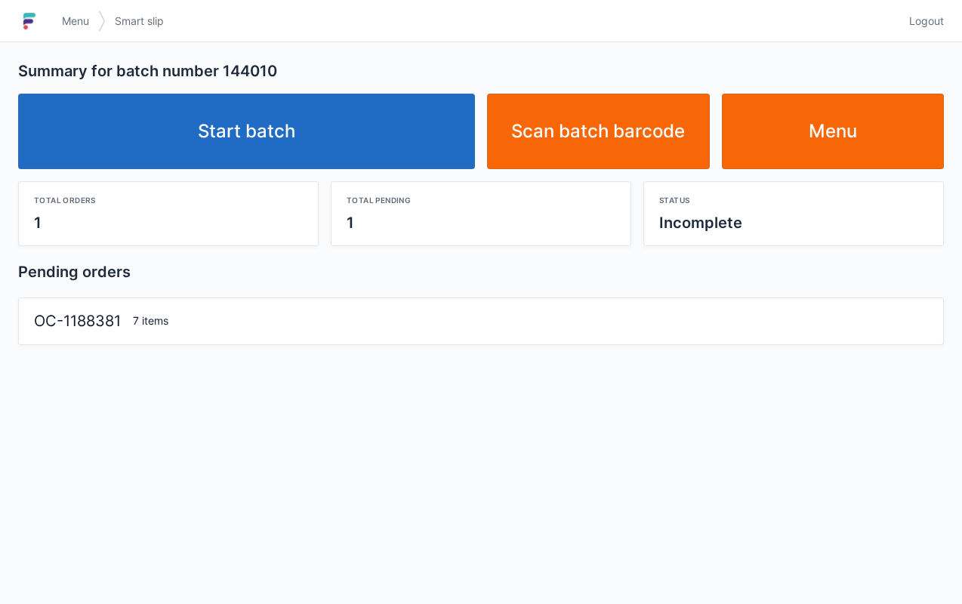
click at [298, 115] on link "Start batch" at bounding box center [246, 132] width 457 height 76
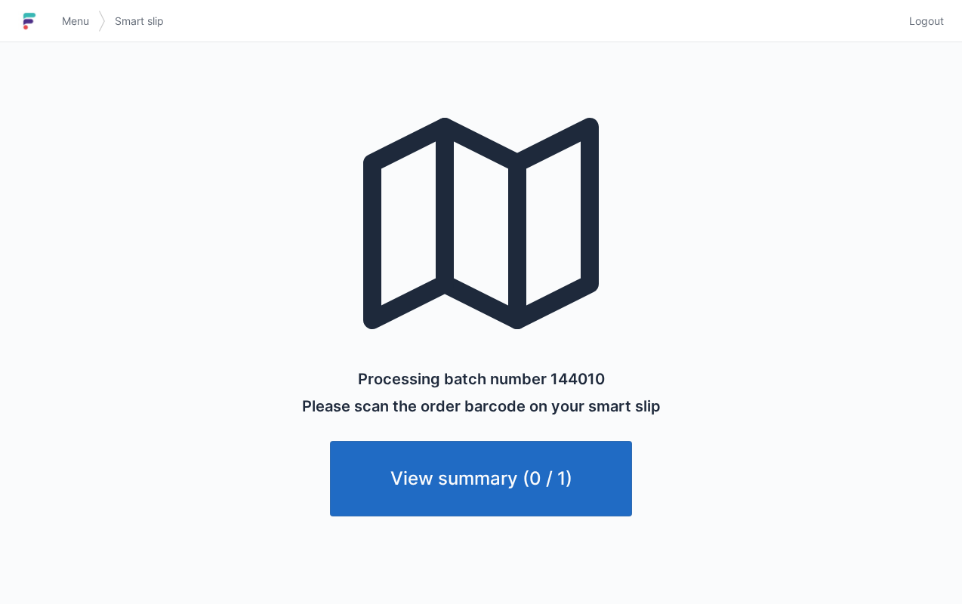
click at [482, 479] on link "View summary (0 / 1)" at bounding box center [481, 479] width 302 height 76
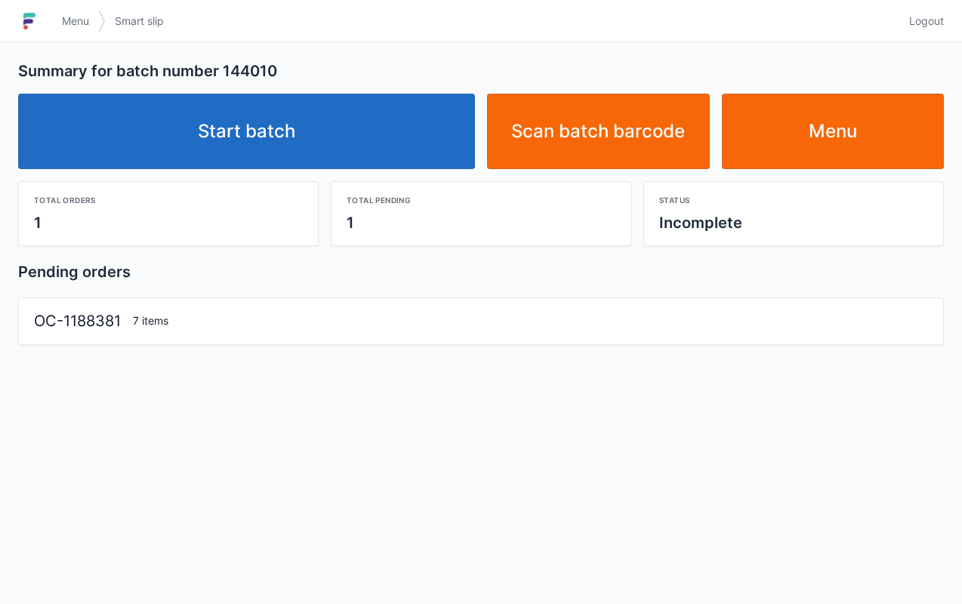
click at [334, 106] on link "Start batch" at bounding box center [246, 132] width 457 height 76
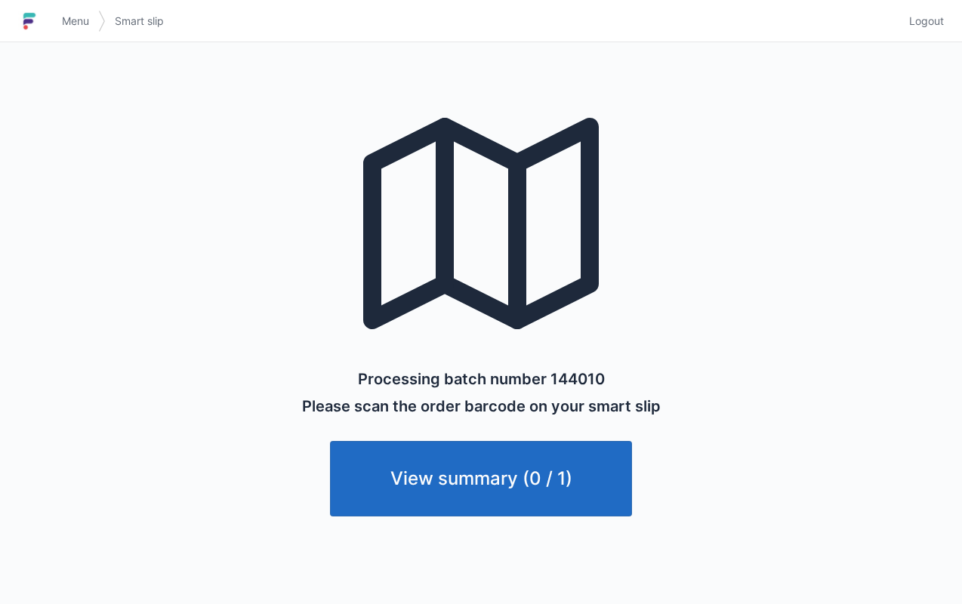
click at [69, 12] on link "Menu" at bounding box center [75, 21] width 45 height 27
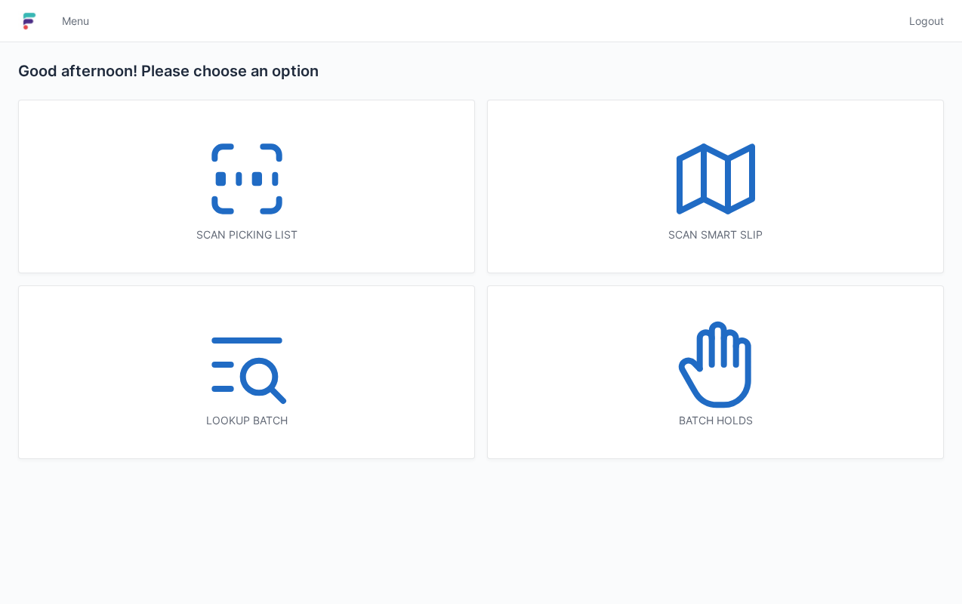
click at [269, 182] on icon at bounding box center [247, 179] width 97 height 97
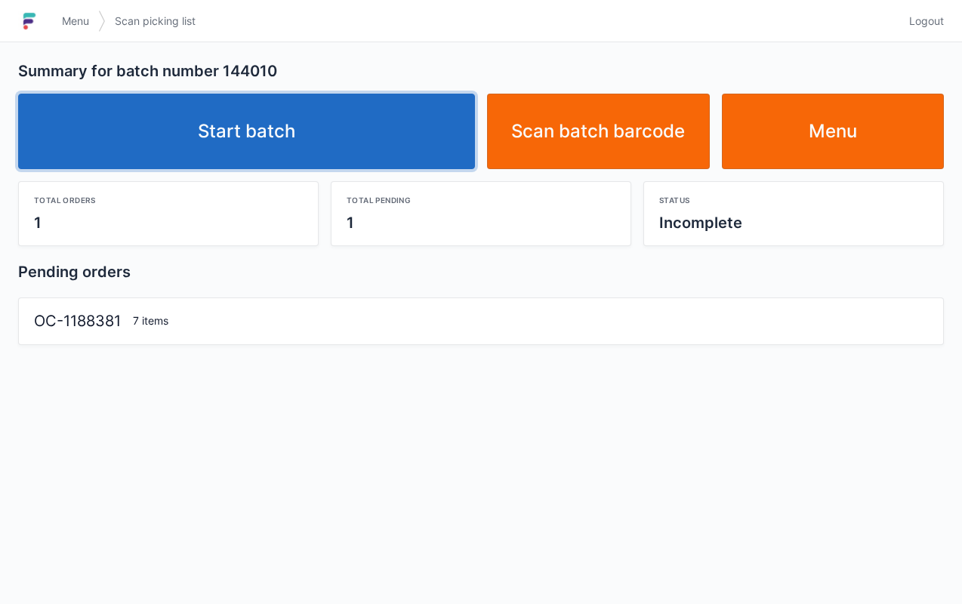
click at [310, 124] on link "Start batch" at bounding box center [246, 132] width 457 height 76
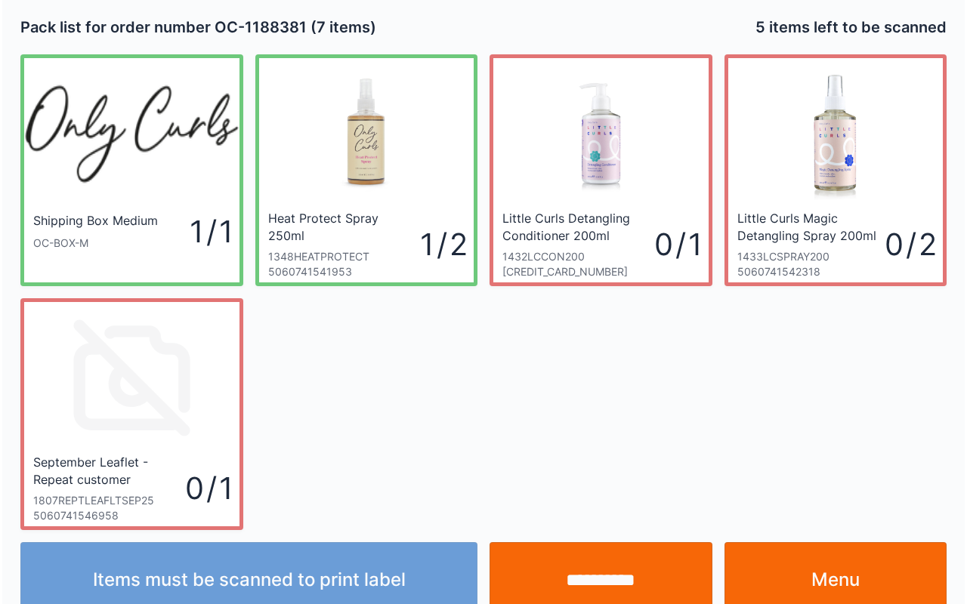
scroll to position [27, 0]
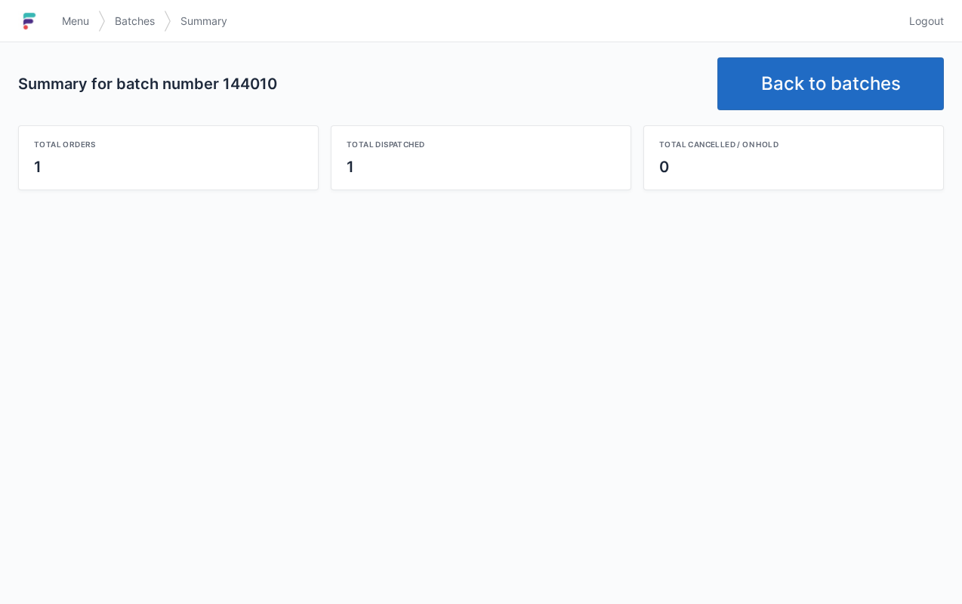
click at [175, 144] on div "Total orders" at bounding box center [168, 144] width 269 height 12
click at [469, 431] on div "Summary for batch number 144010 Back to batches Total orders 1 Total dispatched…" at bounding box center [481, 323] width 962 height 562
click at [579, 429] on div "Summary for batch number 144010 Back to batches Total orders 1 Total dispatched…" at bounding box center [481, 323] width 962 height 562
click at [938, 25] on span "Logout" at bounding box center [926, 21] width 35 height 15
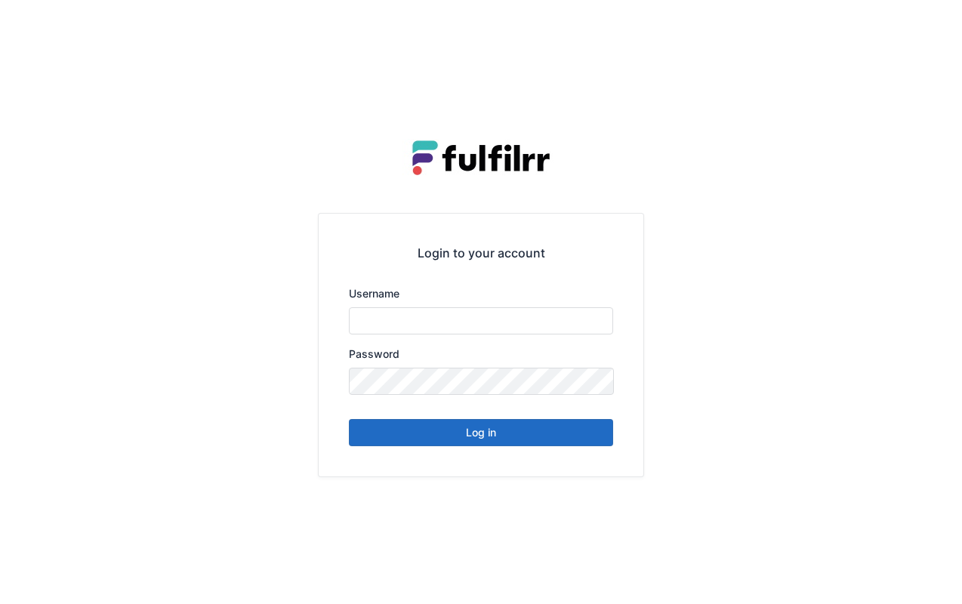
type input "*******"
click at [915, 16] on div "Login to your account Username ******* Password Log in" at bounding box center [481, 302] width 962 height 604
